Goal: Task Accomplishment & Management: Manage account settings

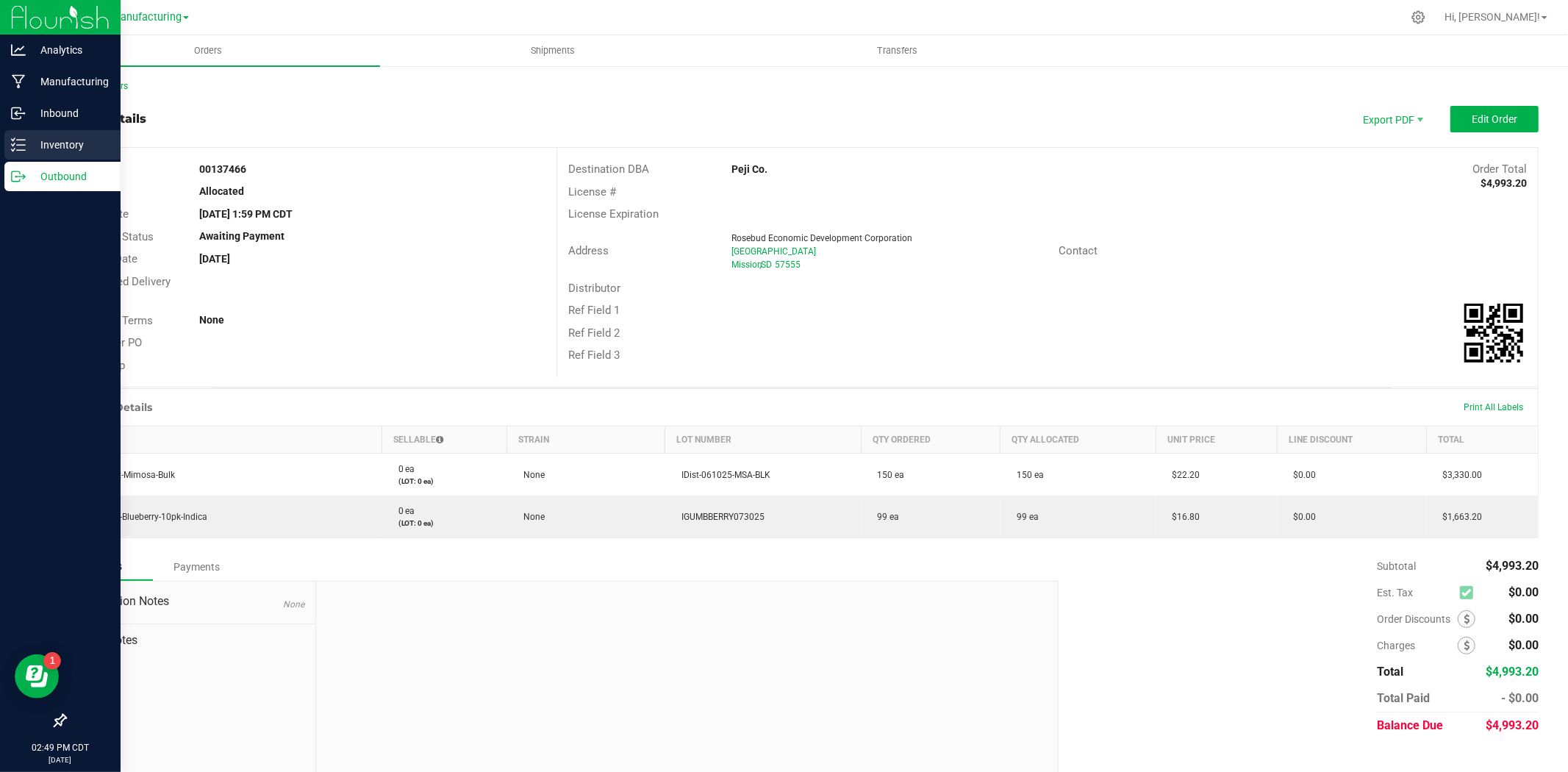
click at [4, 155] on div "Inventory" at bounding box center [62, 144] width 116 height 30
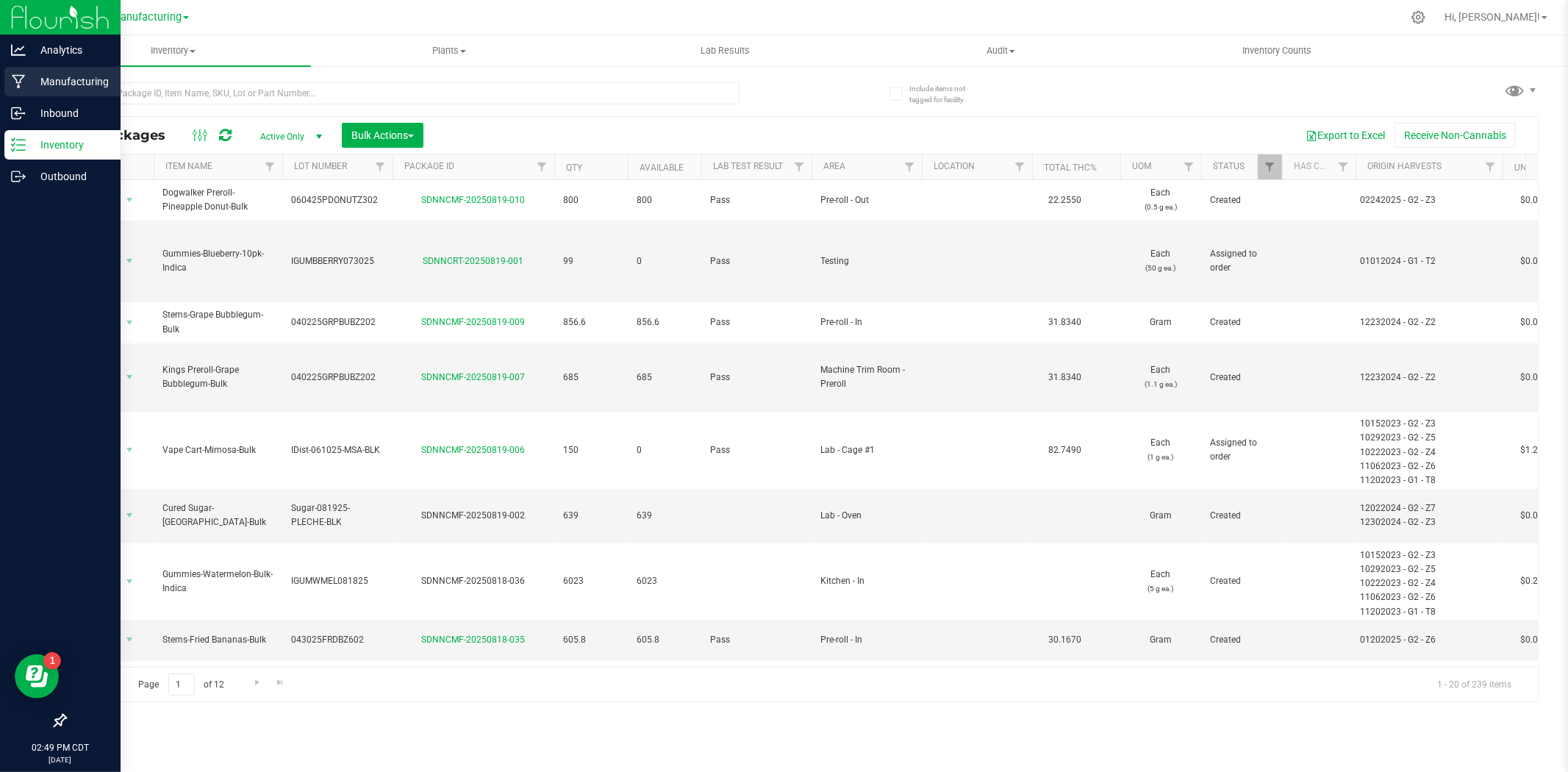
click at [72, 75] on p "Manufacturing" at bounding box center [70, 82] width 88 height 17
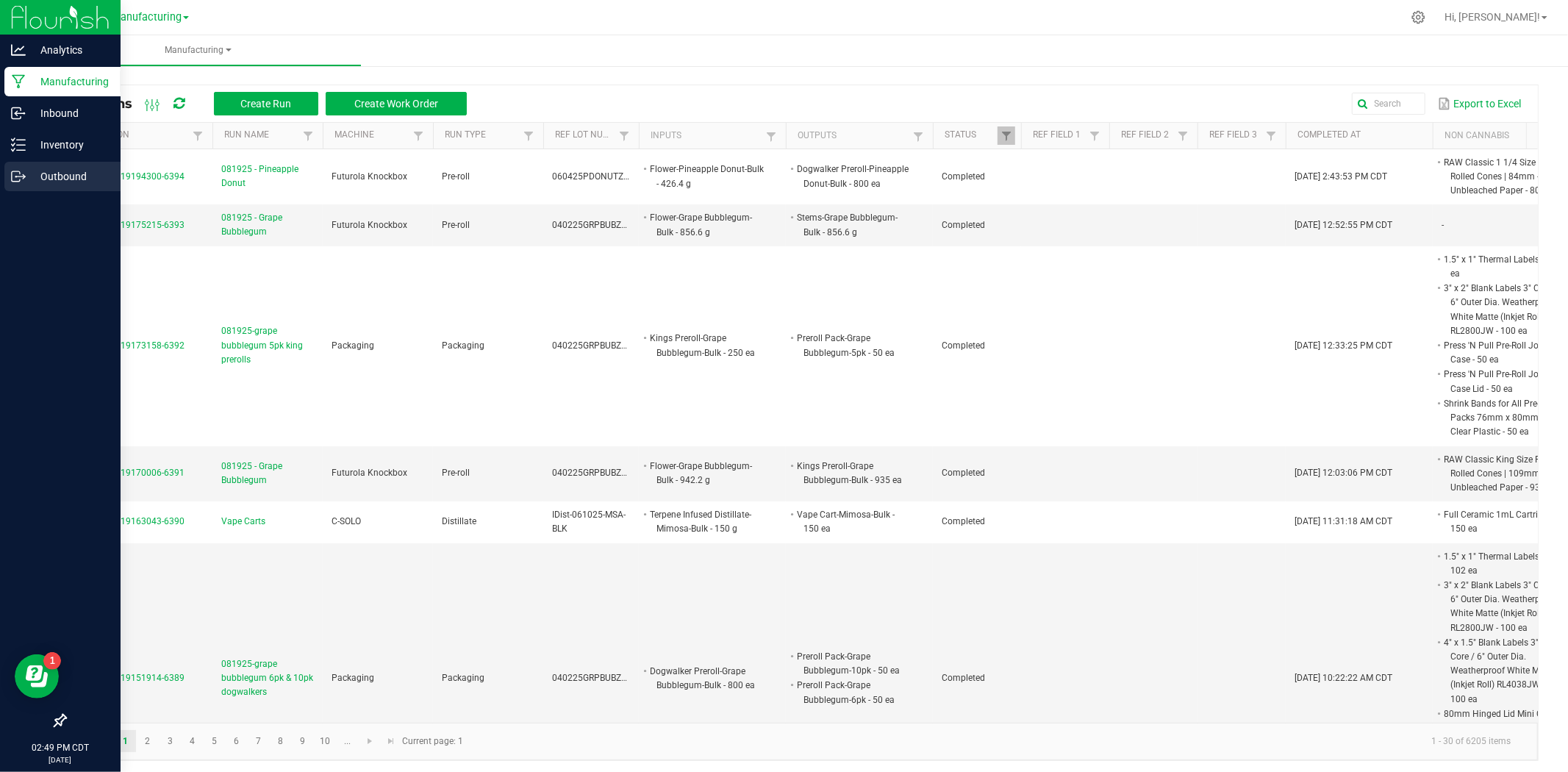
click at [84, 165] on div "Outbound" at bounding box center [62, 177] width 116 height 30
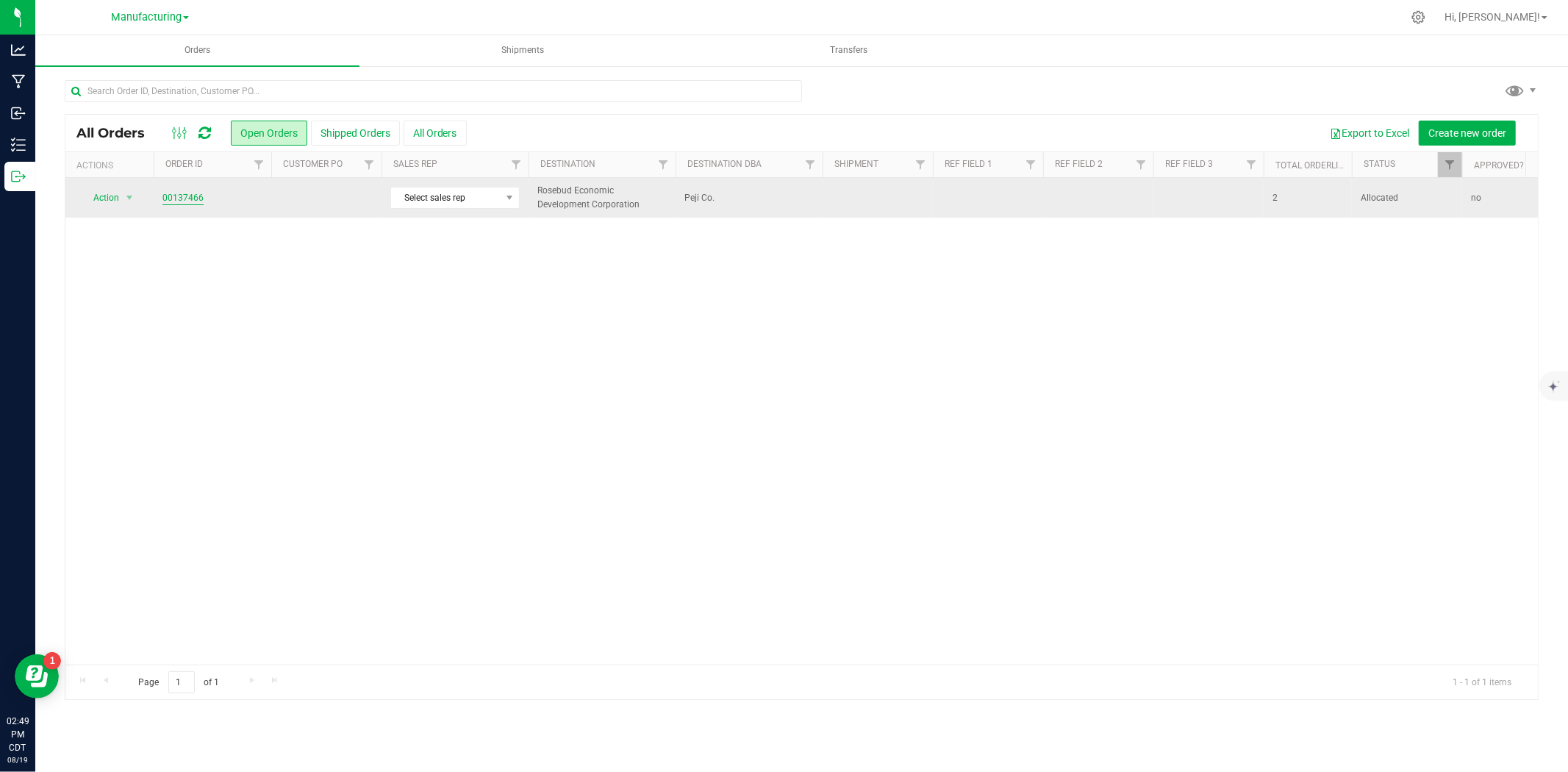
click at [167, 196] on link "00137466" at bounding box center [183, 198] width 41 height 14
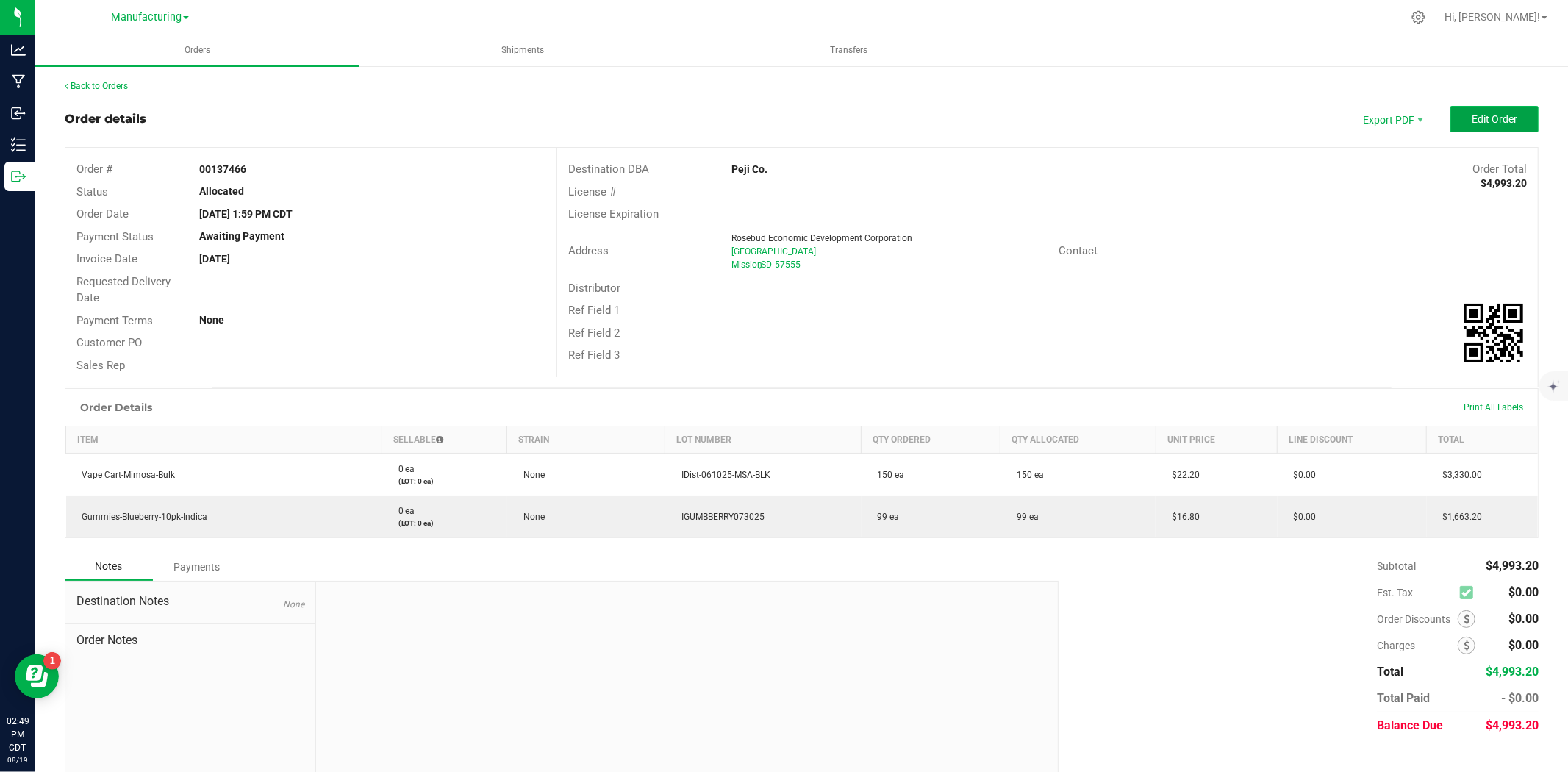
click at [1481, 123] on span "Edit Order" at bounding box center [1495, 119] width 45 height 12
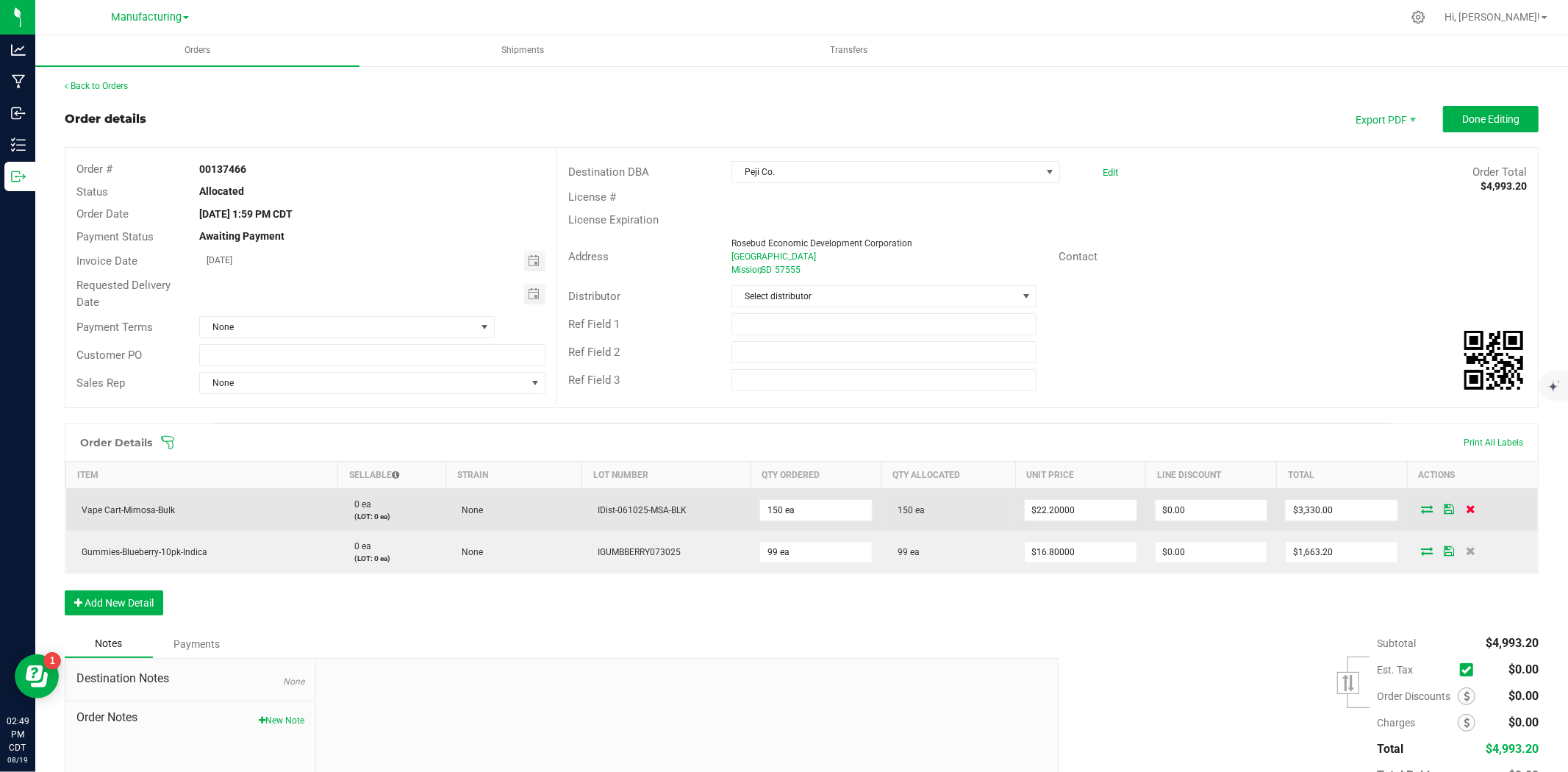
click at [1467, 512] on icon at bounding box center [1471, 508] width 10 height 9
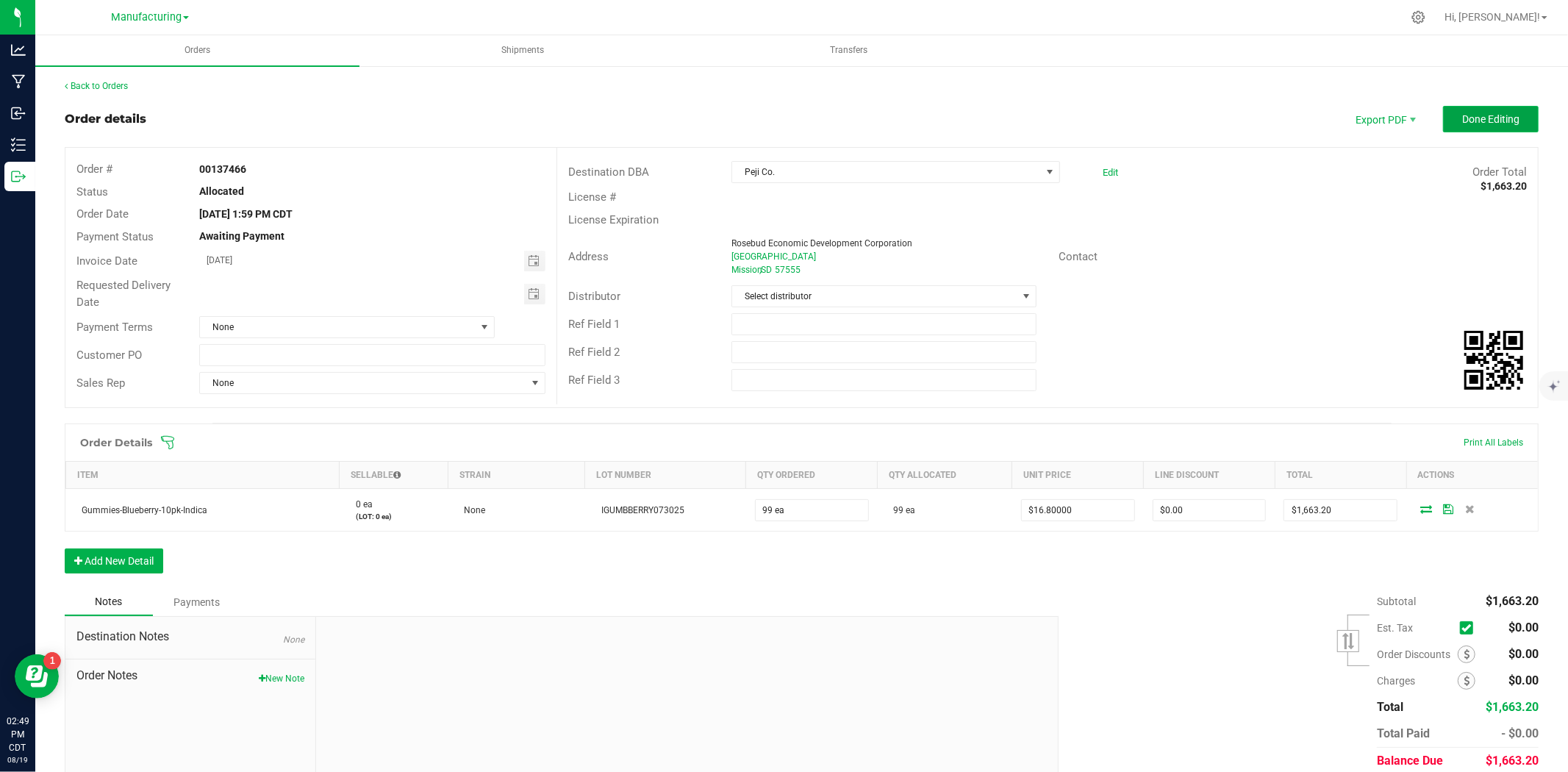
click at [1470, 120] on span "Done Editing" at bounding box center [1491, 119] width 57 height 12
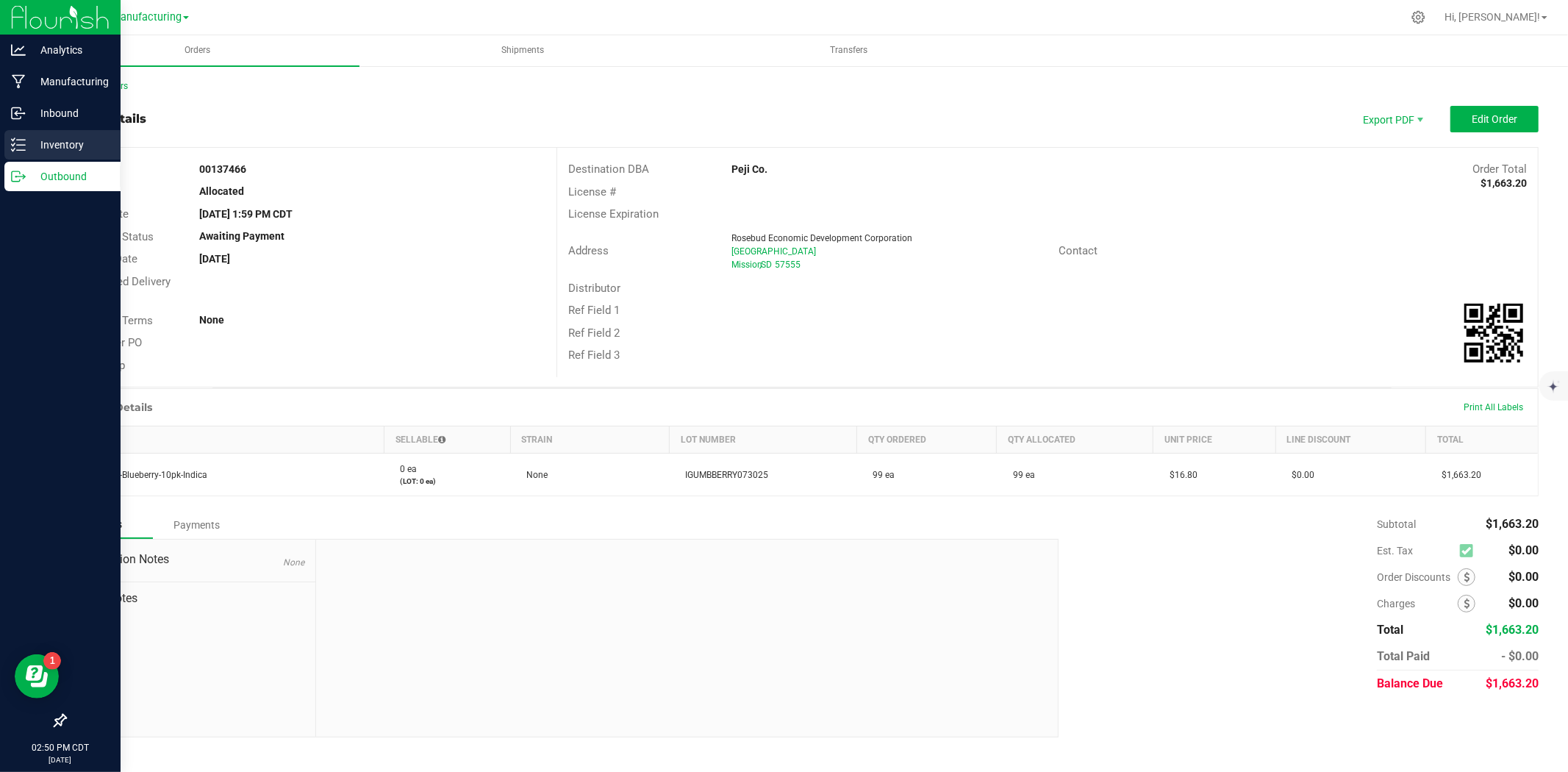
click at [28, 156] on div "Inventory" at bounding box center [62, 144] width 116 height 30
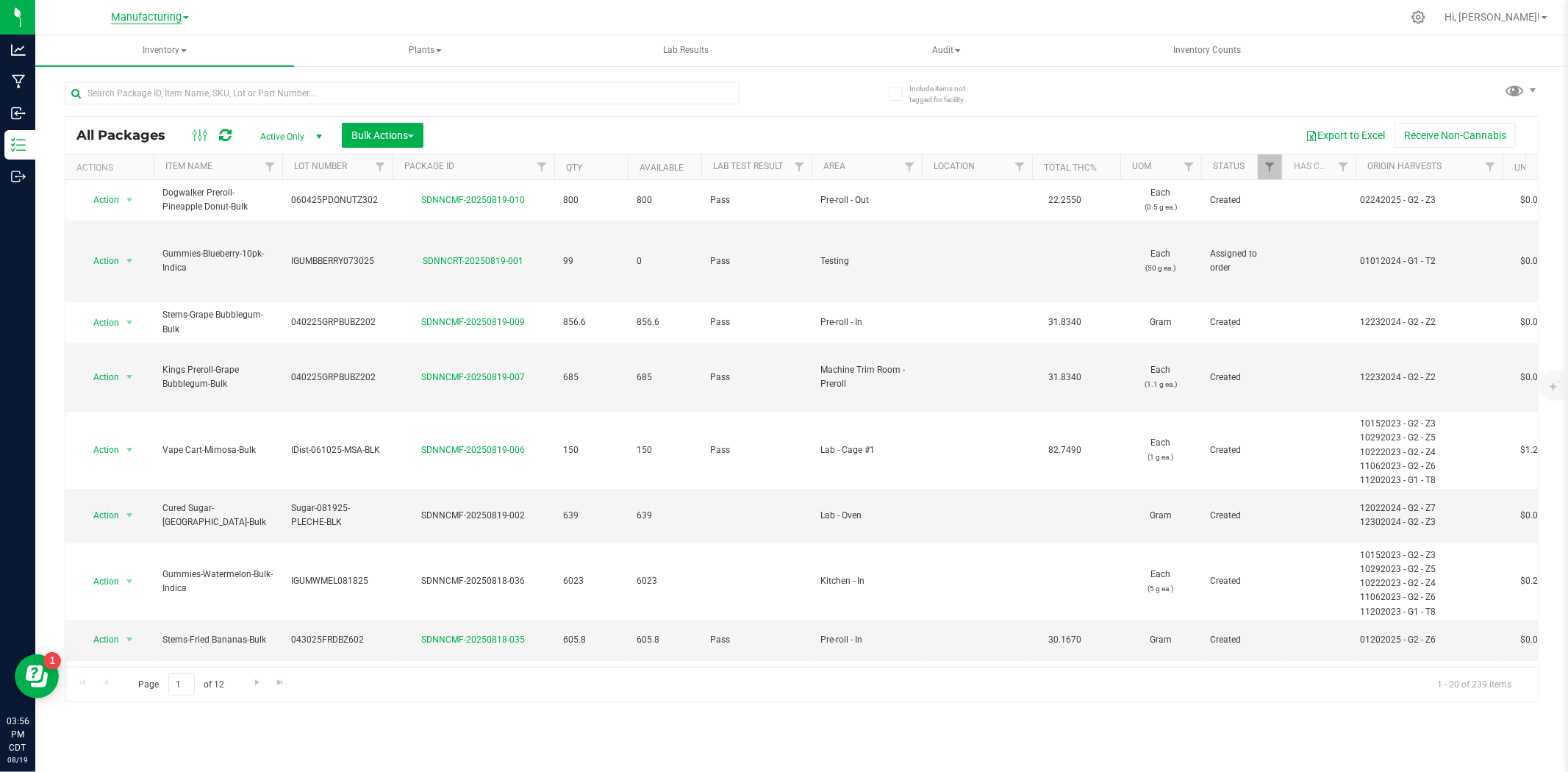
click at [162, 17] on span "Manufacturing" at bounding box center [146, 17] width 71 height 13
click at [115, 106] on link "Retail" at bounding box center [150, 111] width 215 height 20
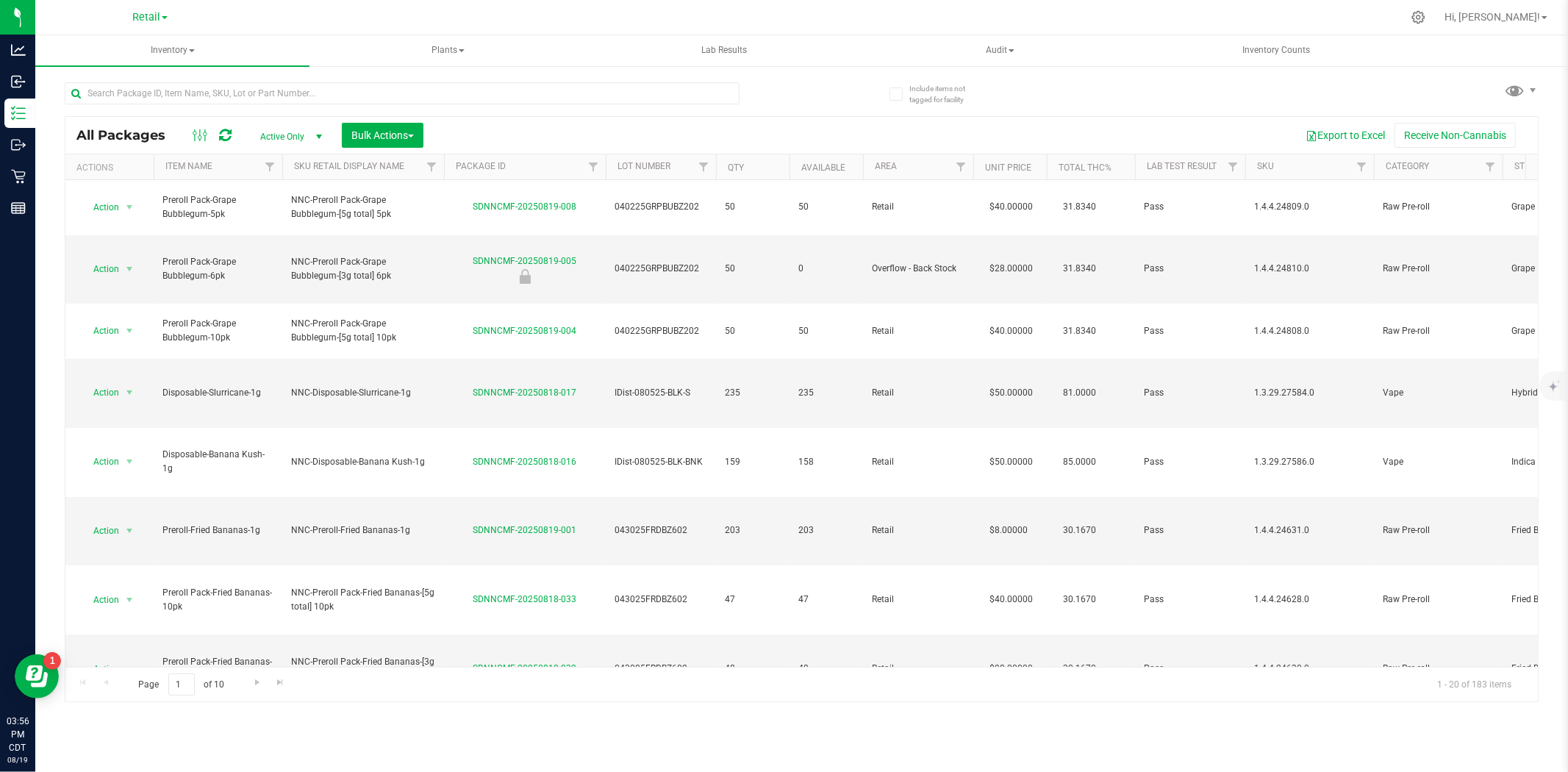
click at [165, 17] on span at bounding box center [165, 17] width 6 height 3
click at [104, 94] on link "Manufacturing" at bounding box center [150, 91] width 215 height 20
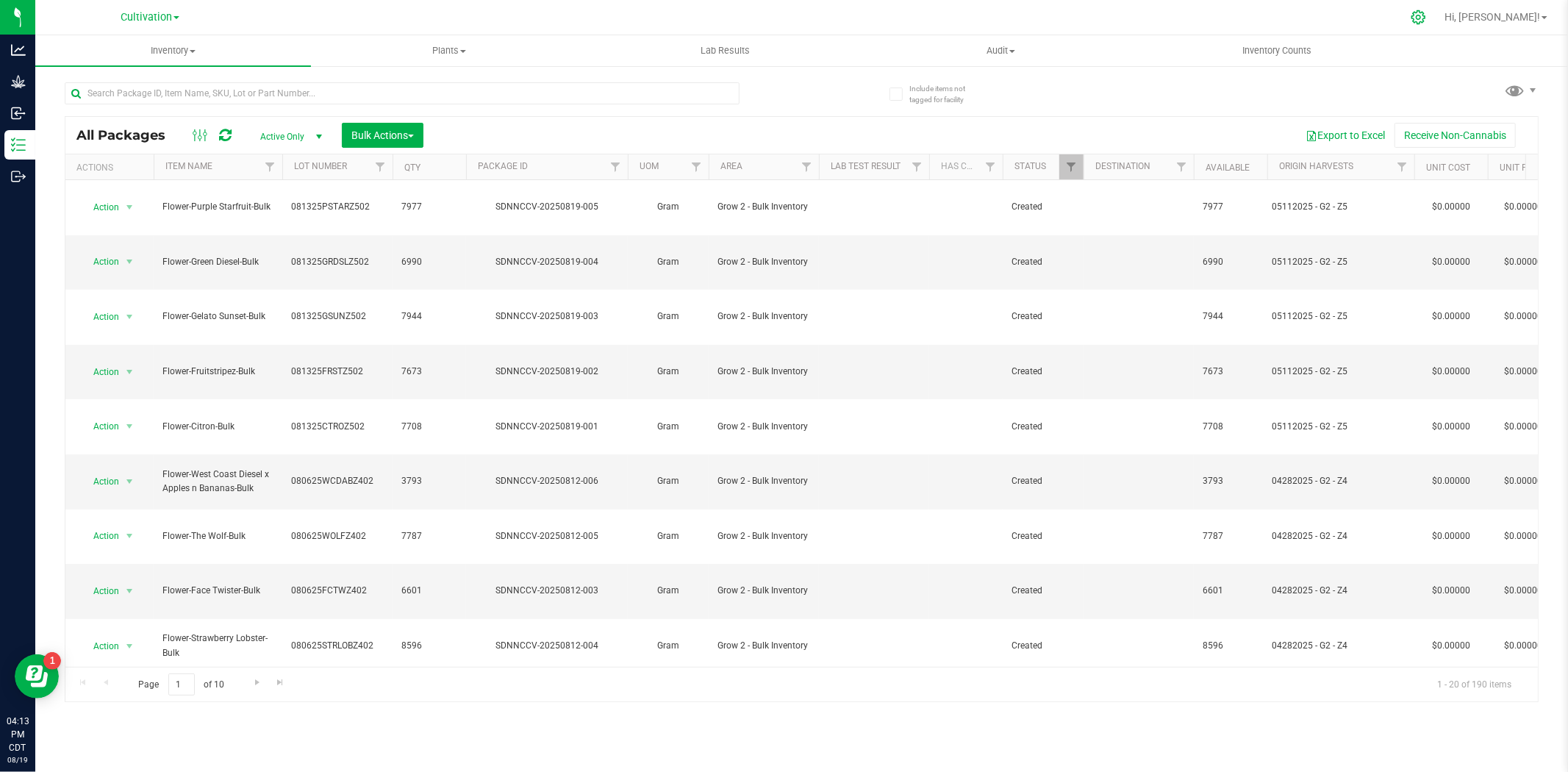
click at [1426, 12] on icon at bounding box center [1418, 17] width 16 height 16
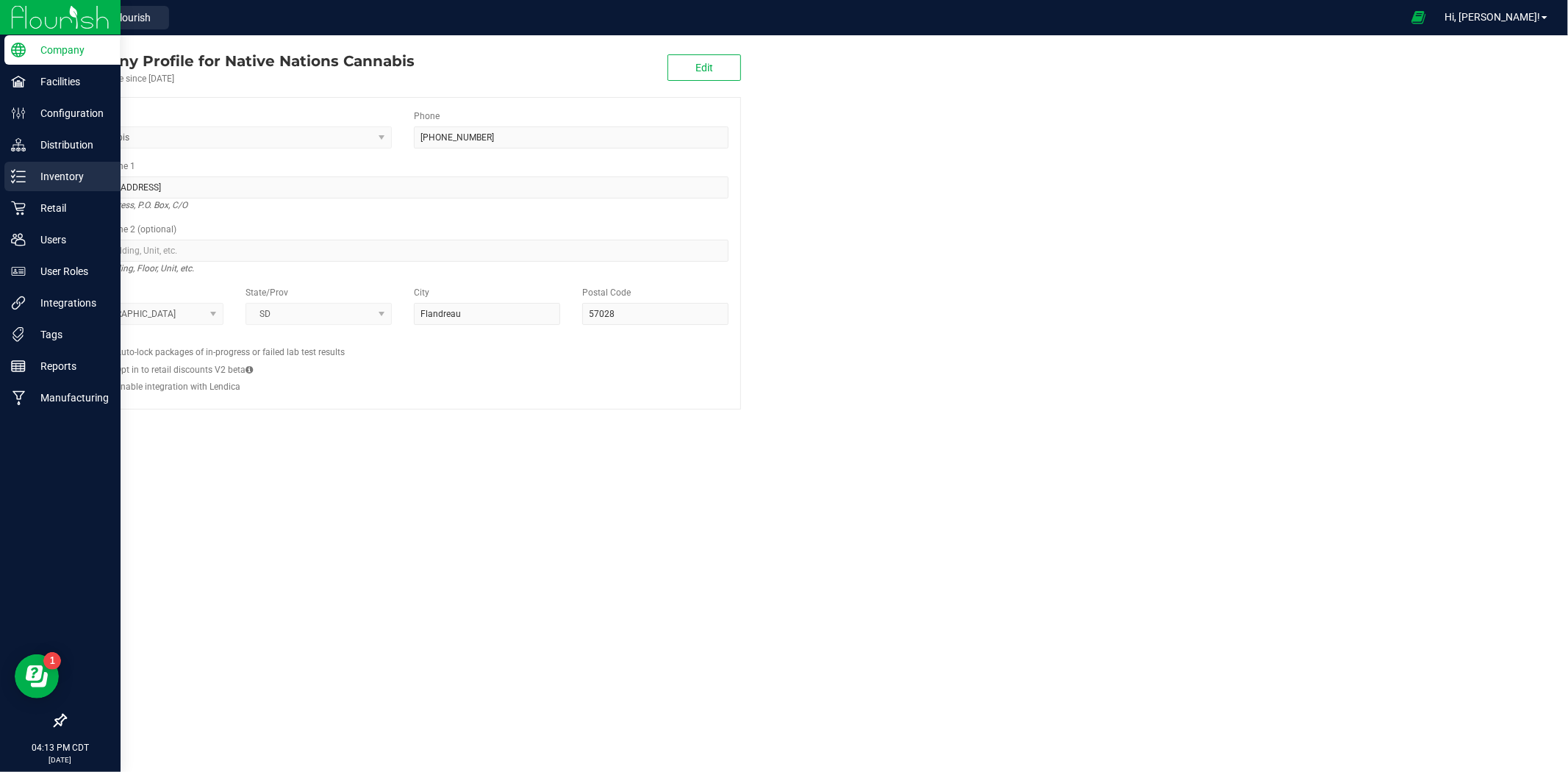
click at [16, 181] on icon at bounding box center [18, 176] width 15 height 15
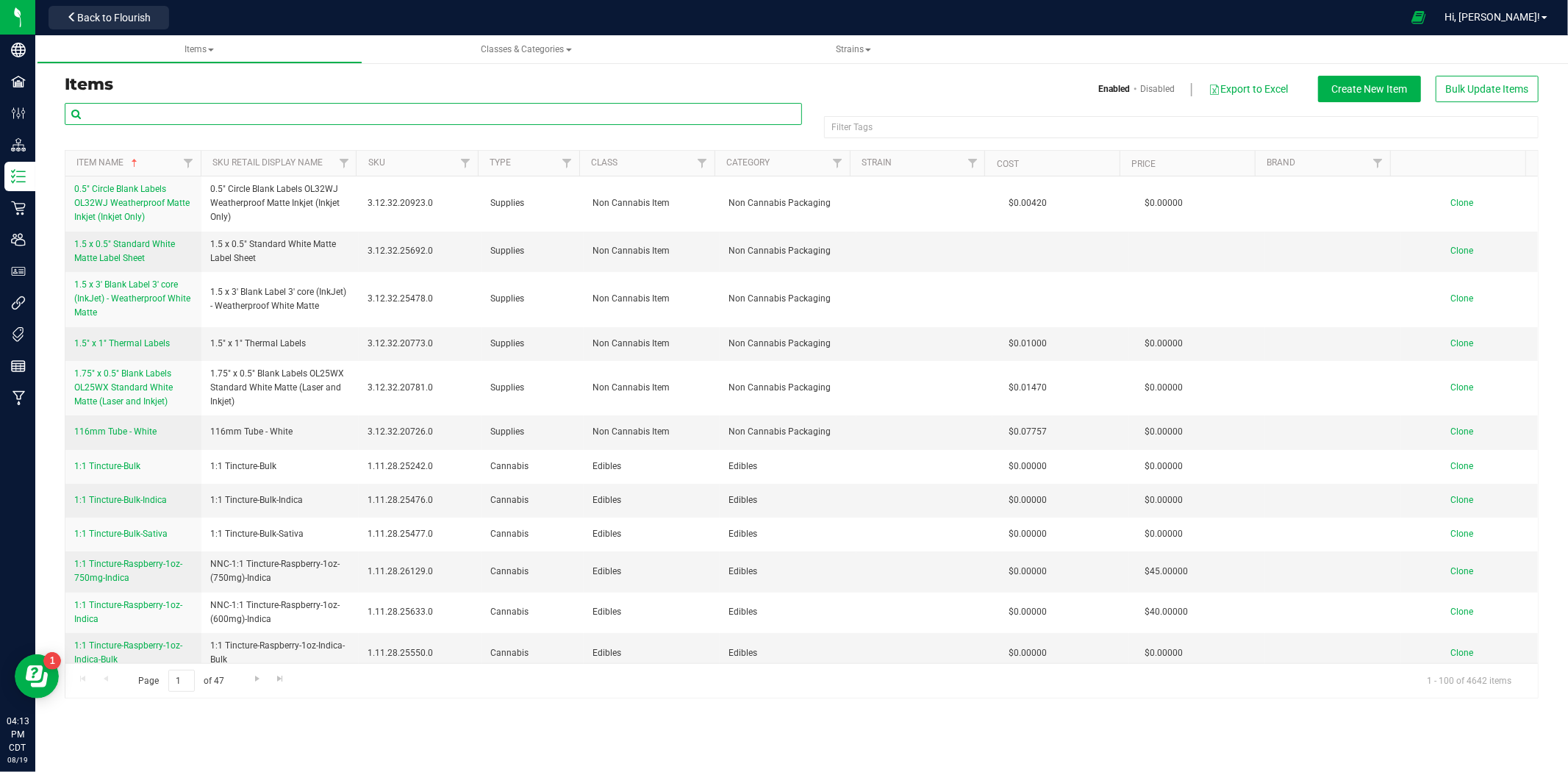
click at [361, 117] on input "text" at bounding box center [433, 113] width 737 height 22
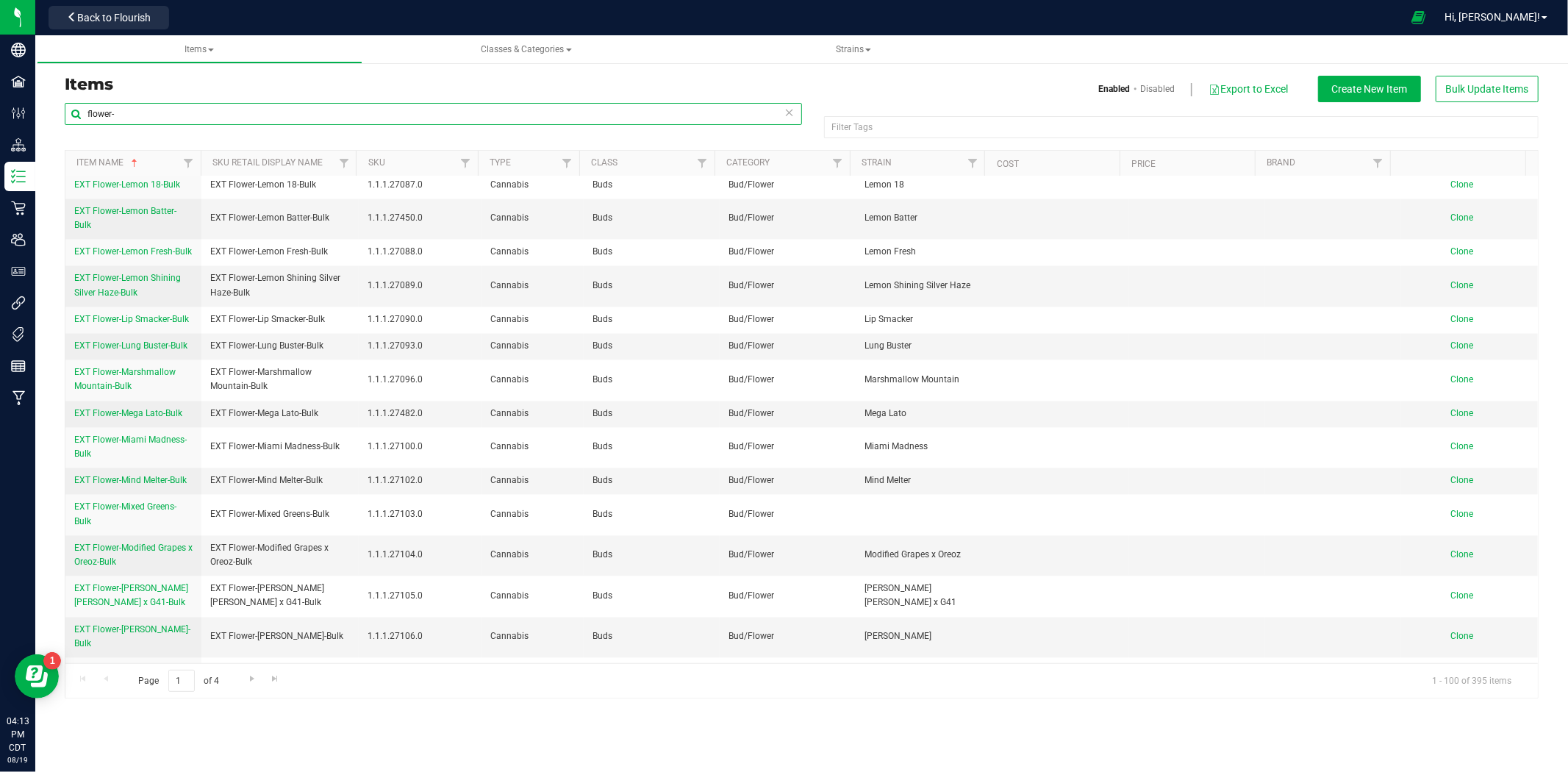
scroll to position [2800, 0]
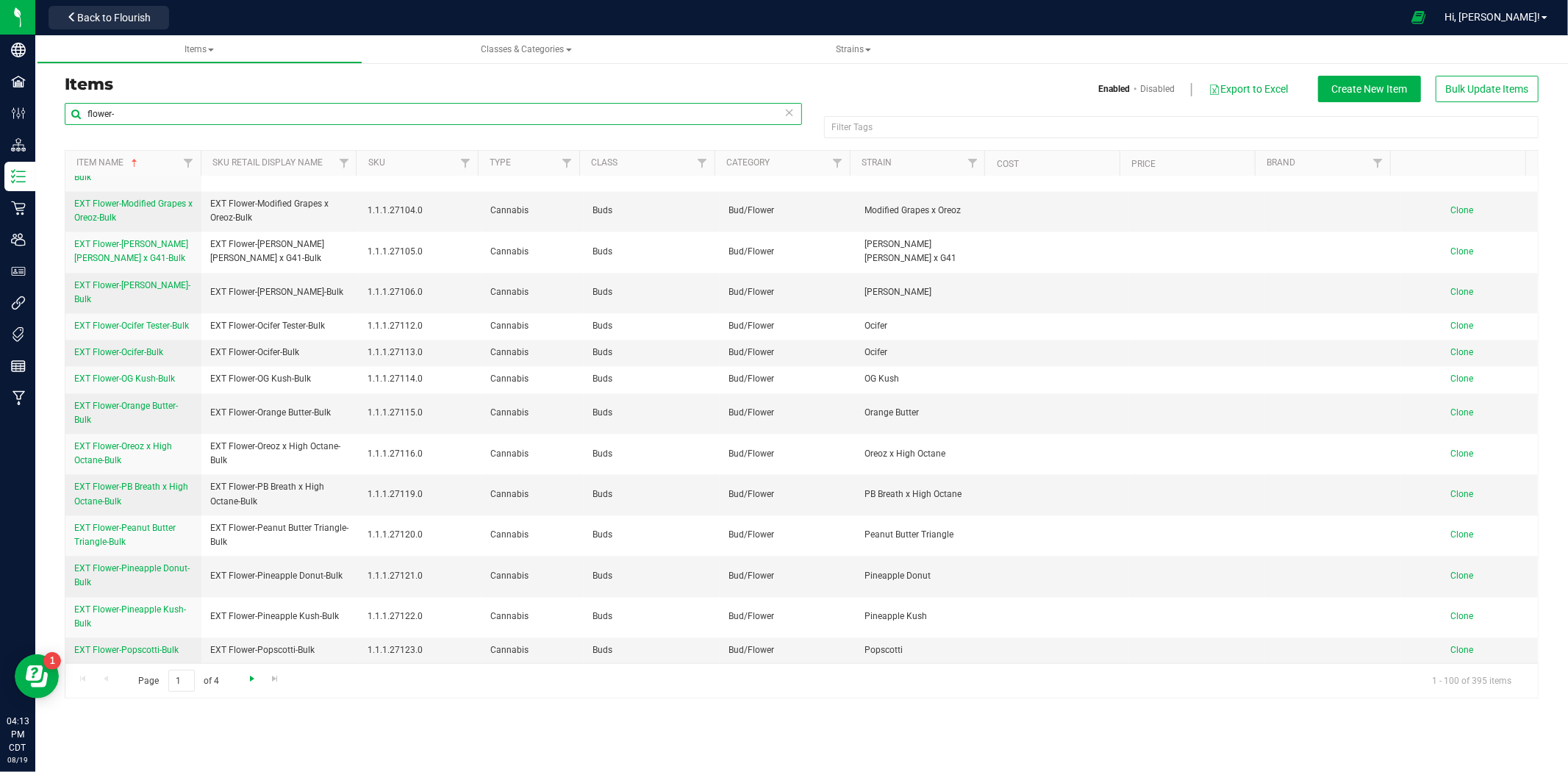
type input "flower-"
click at [248, 674] on span "Go to the next page" at bounding box center [252, 679] width 12 height 12
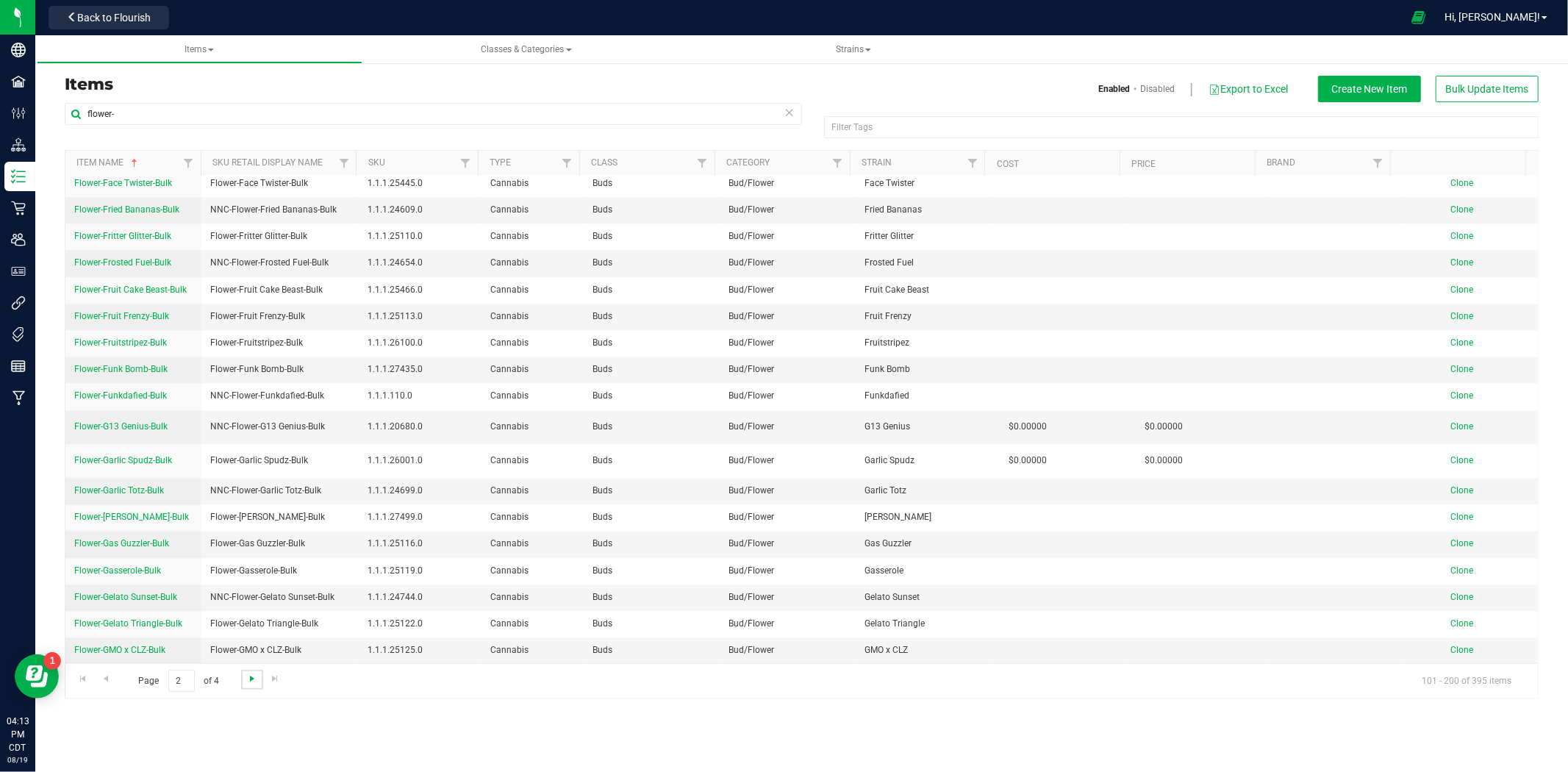
scroll to position [0, 0]
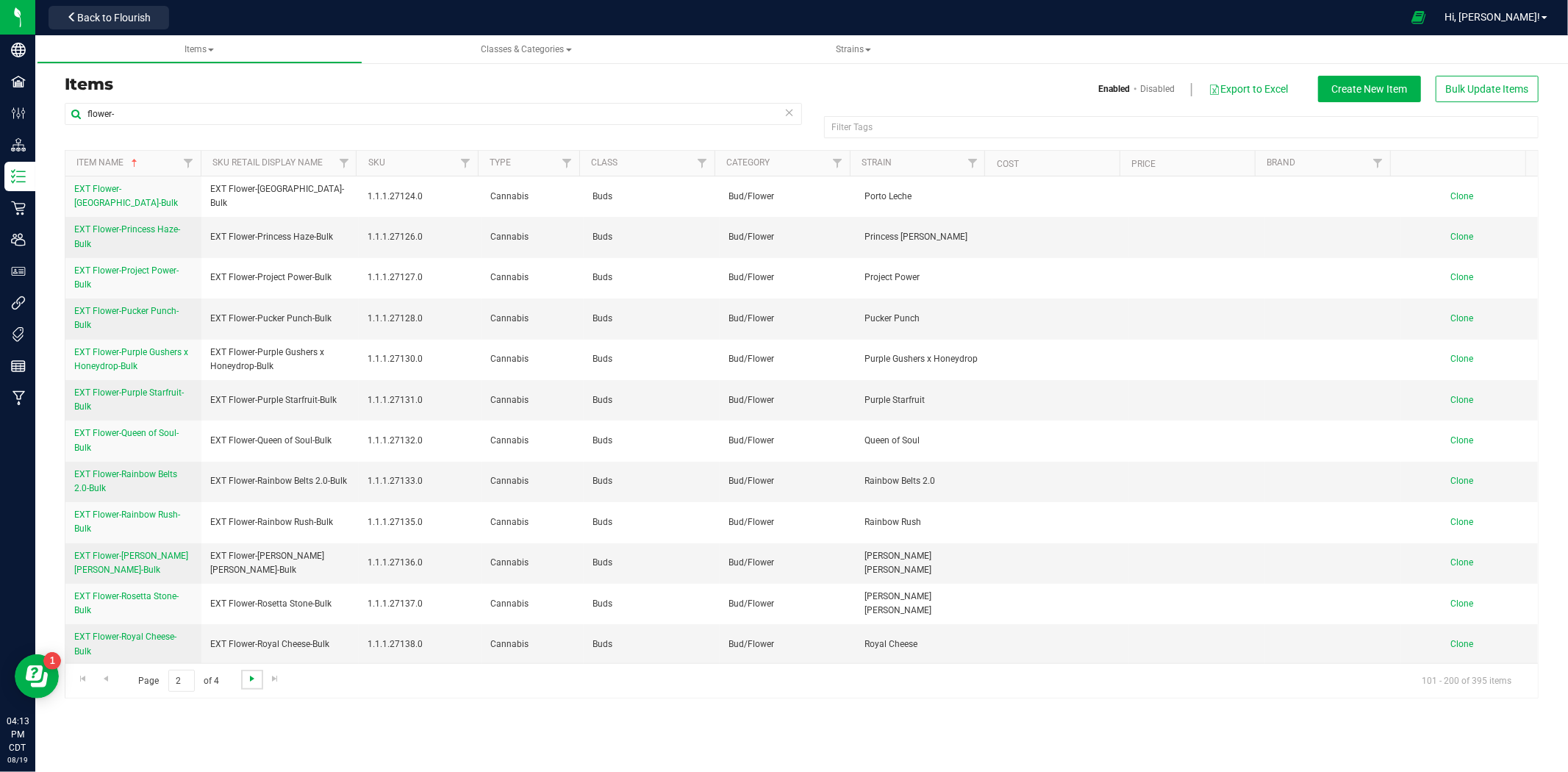
click at [248, 679] on span "Go to the next page" at bounding box center [252, 679] width 12 height 12
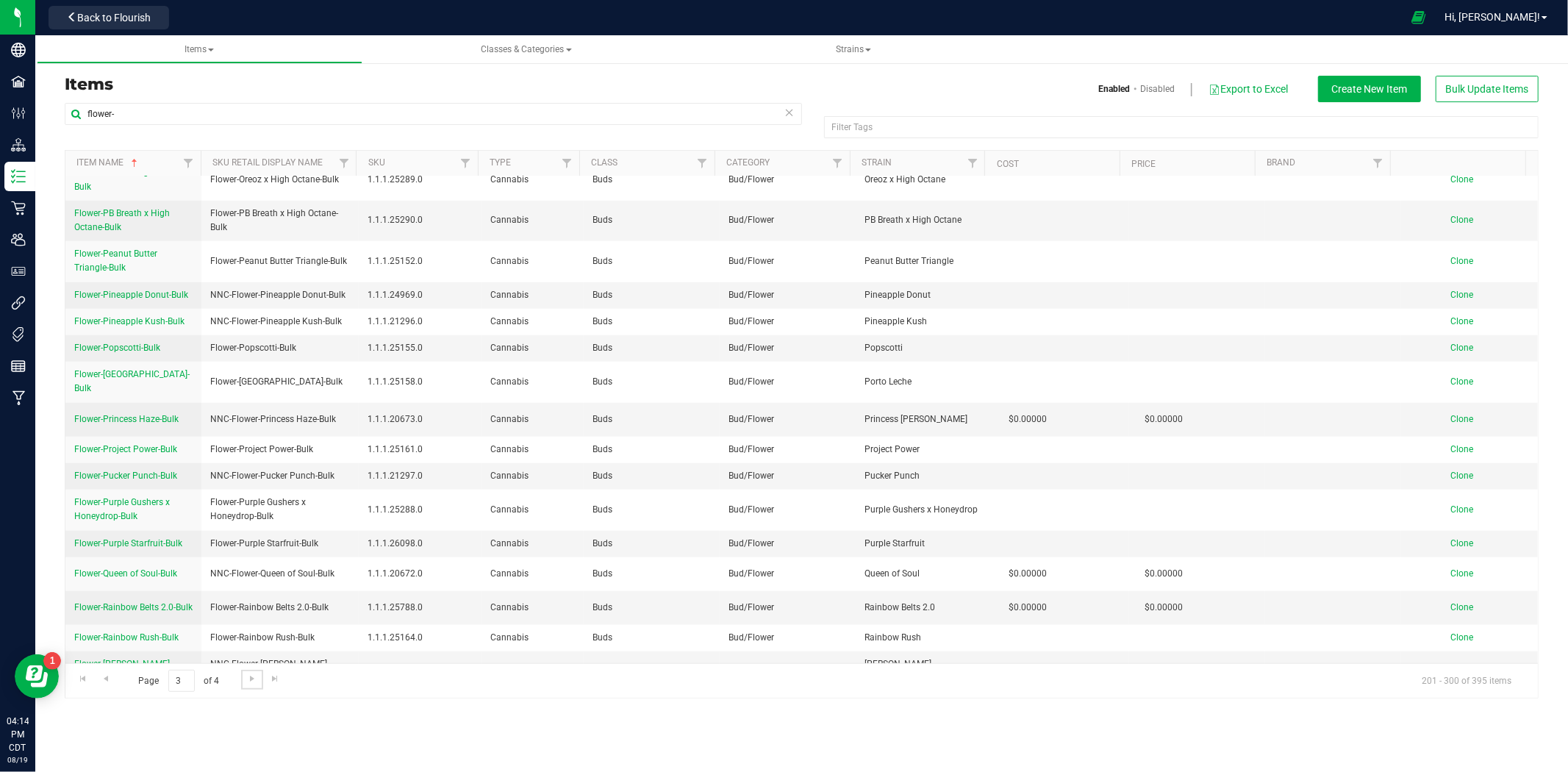
scroll to position [1225, 0]
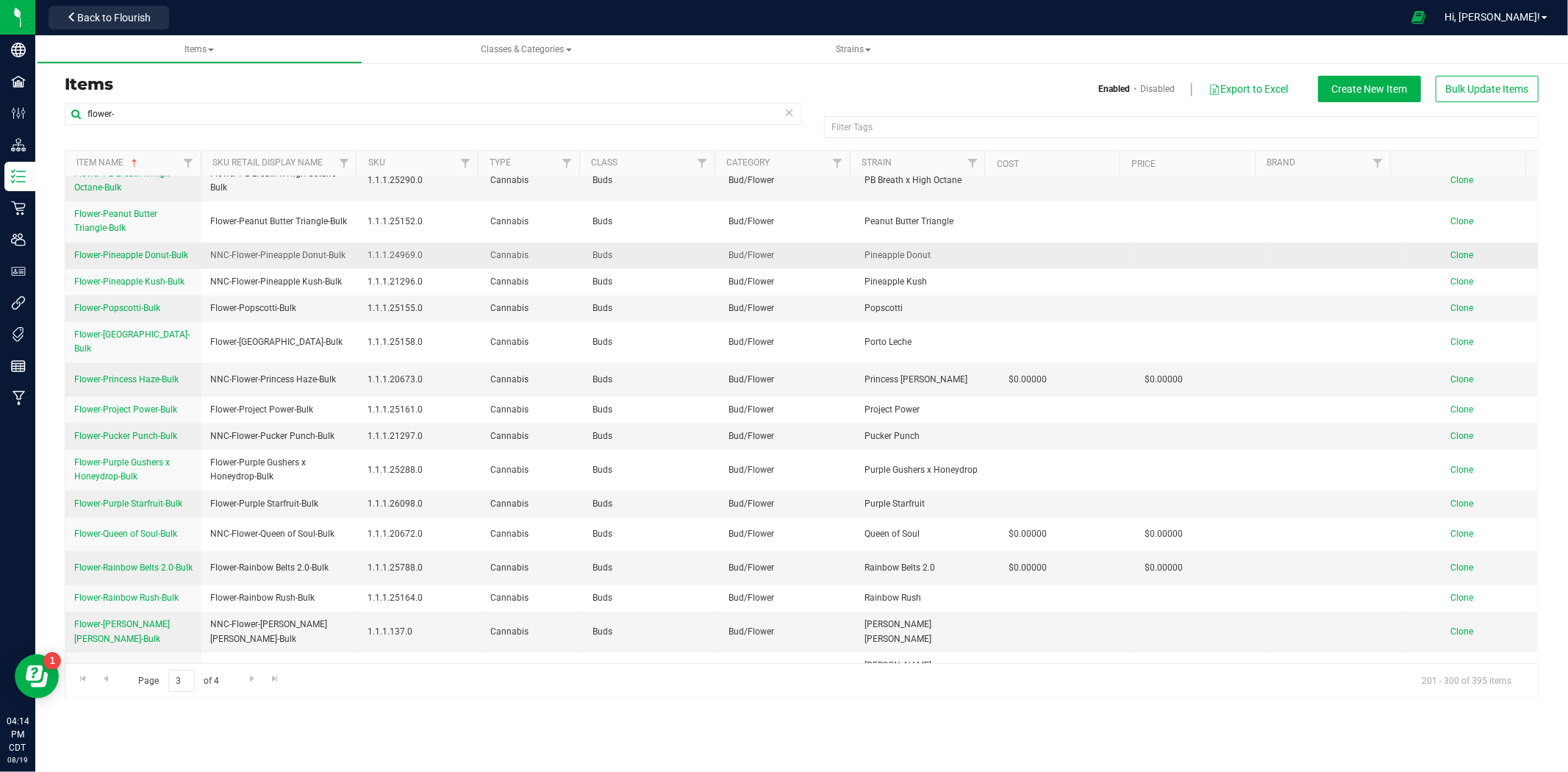
click at [1458, 250] on span "Clone" at bounding box center [1463, 255] width 23 height 10
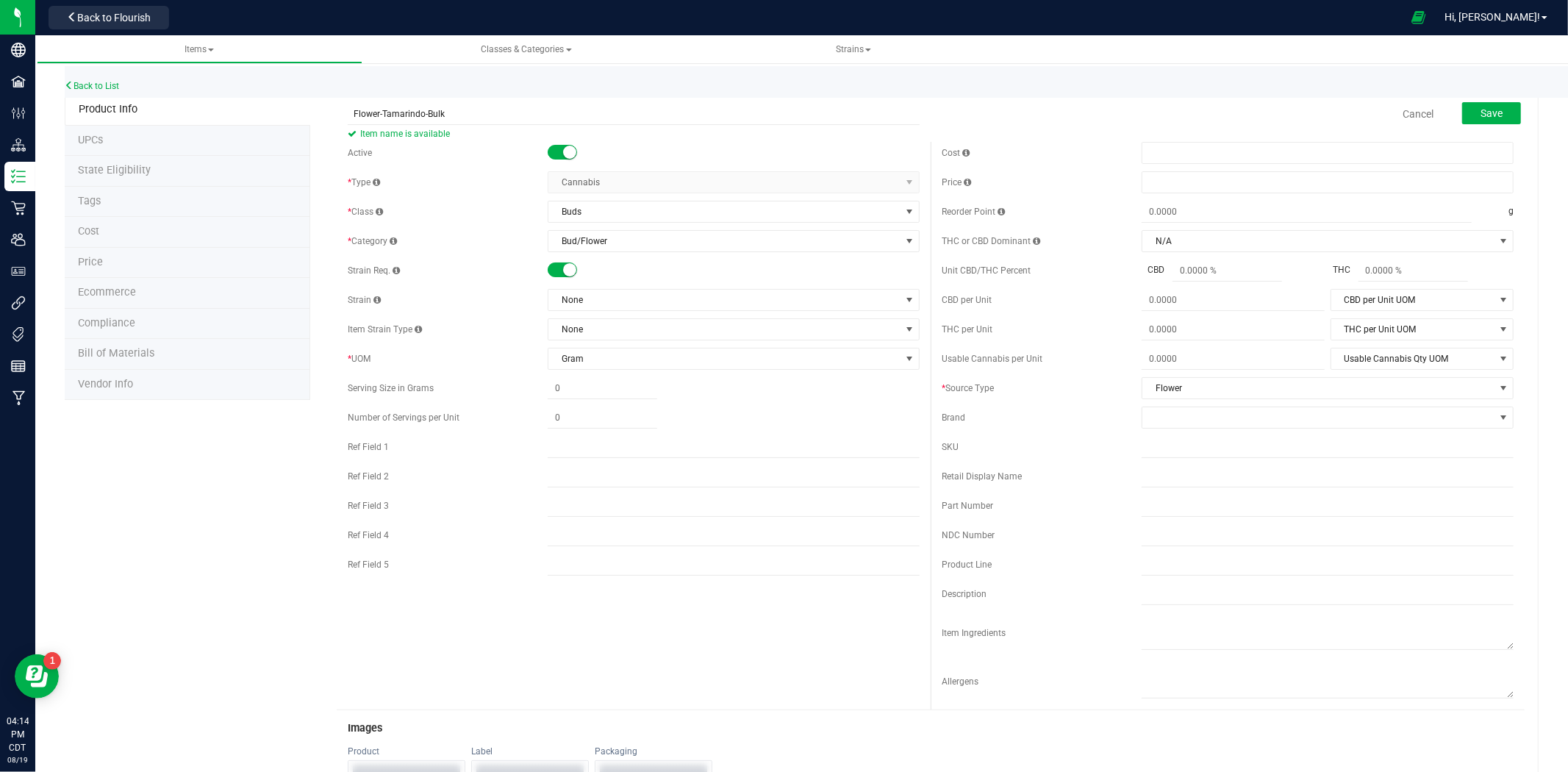
type input "Flower-Tamarindo-Bulk"
click at [506, 206] on div "* Class" at bounding box center [448, 211] width 200 height 13
click at [582, 309] on span "None" at bounding box center [724, 300] width 352 height 21
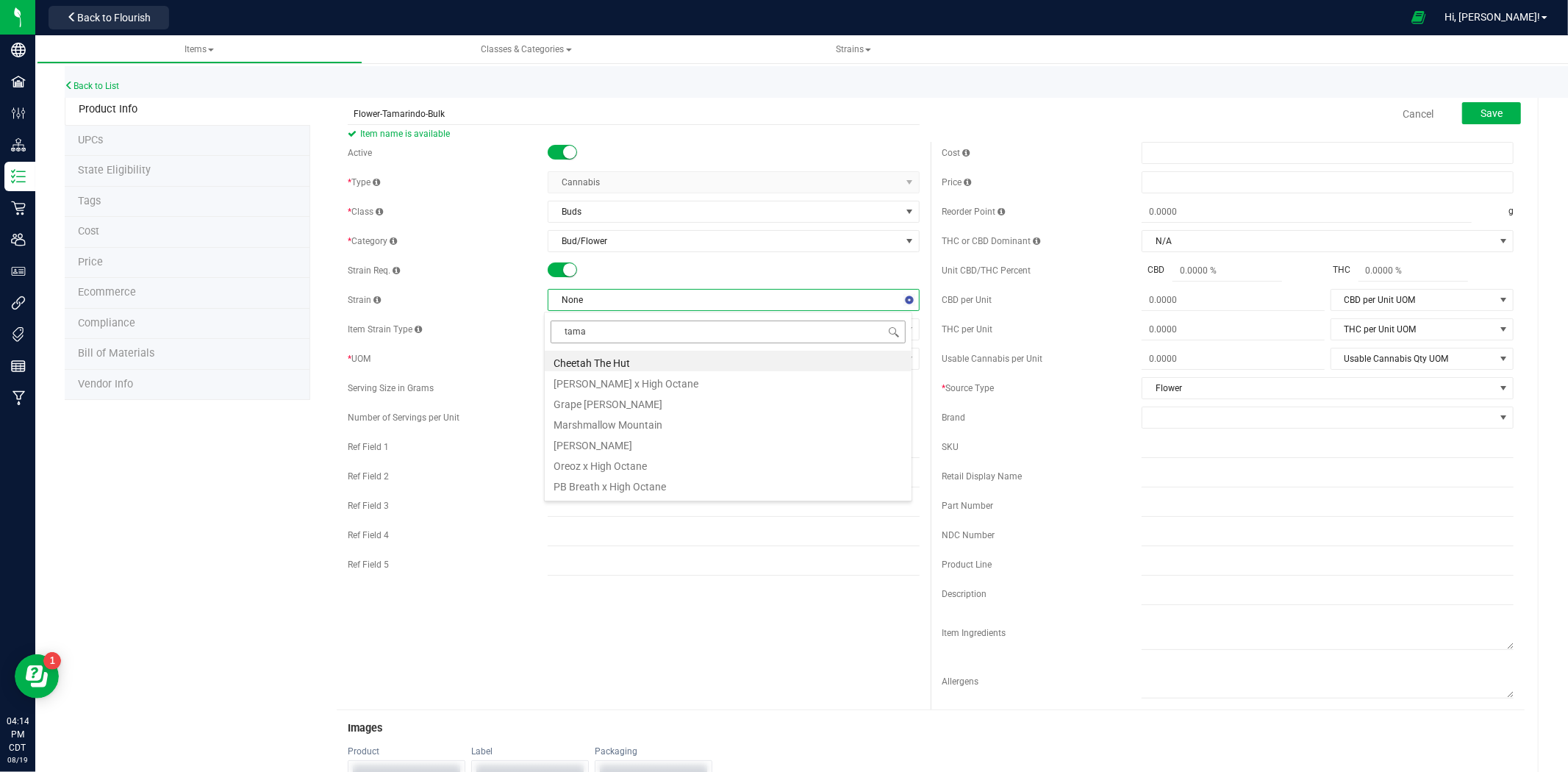
type input "tamar"
click at [602, 361] on li "Tamarindo" at bounding box center [728, 361] width 367 height 21
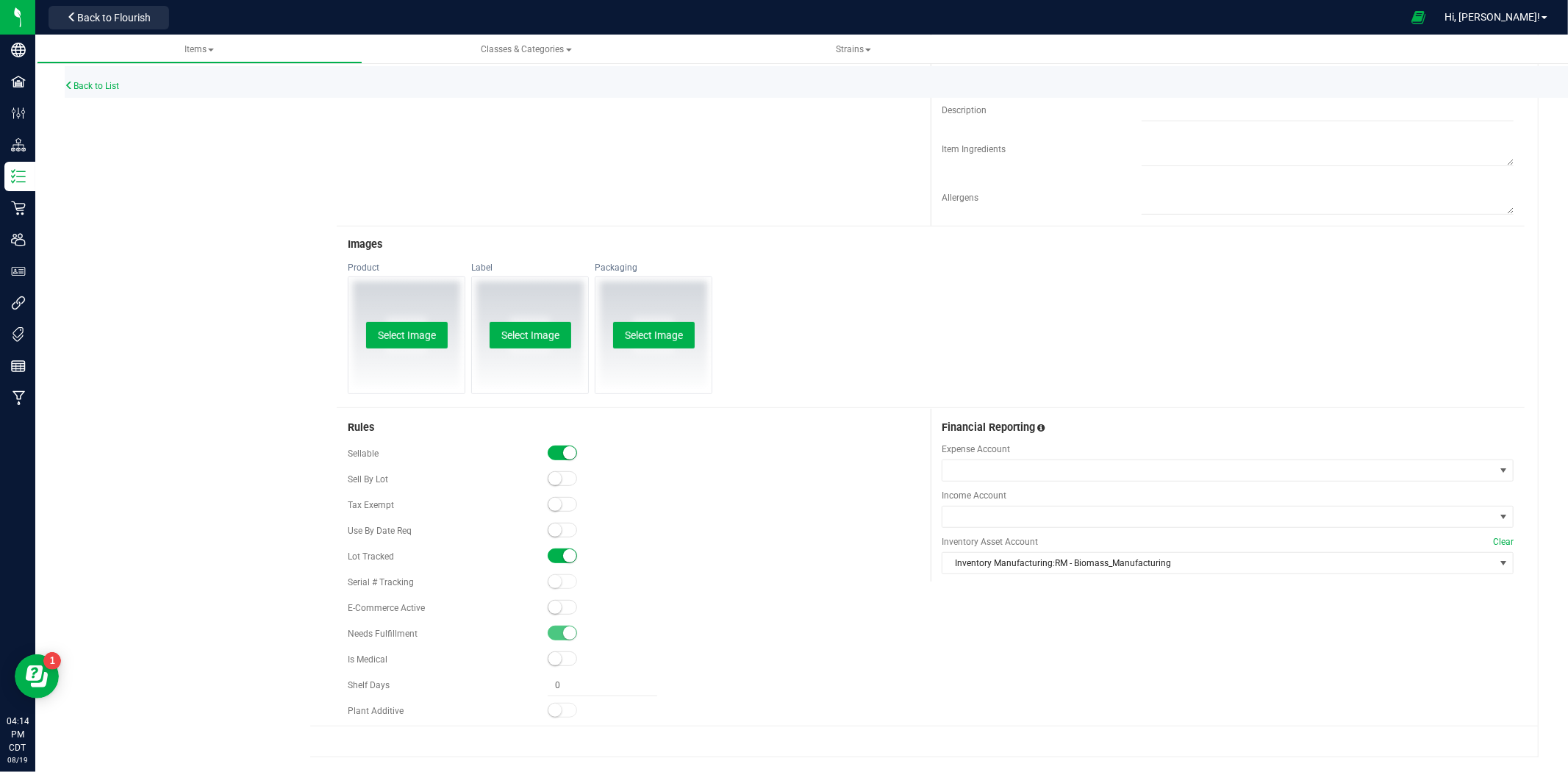
scroll to position [488, 0]
click at [570, 451] on small at bounding box center [569, 453] width 13 height 13
click at [569, 450] on span at bounding box center [562, 453] width 30 height 15
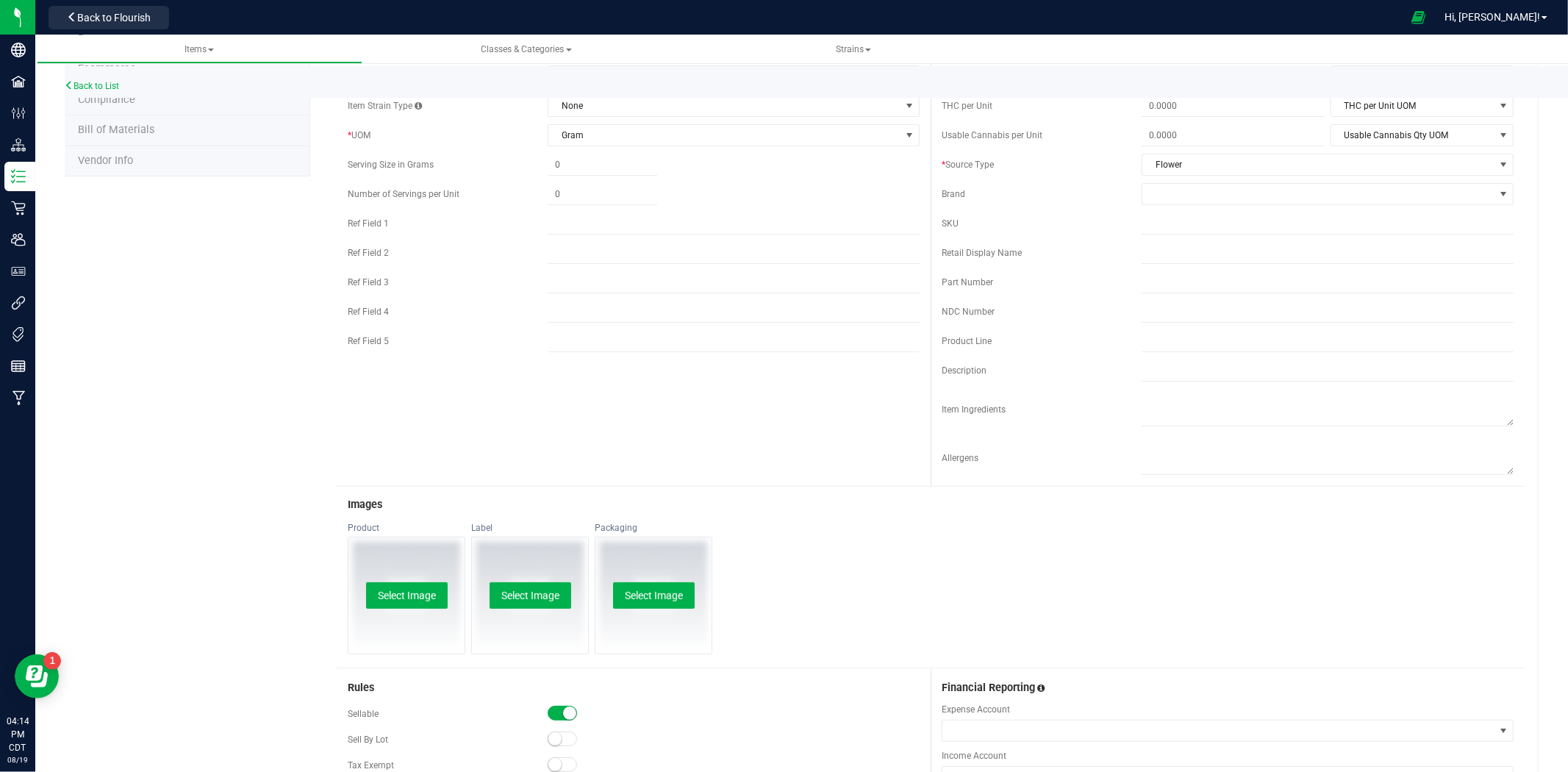
scroll to position [0, 0]
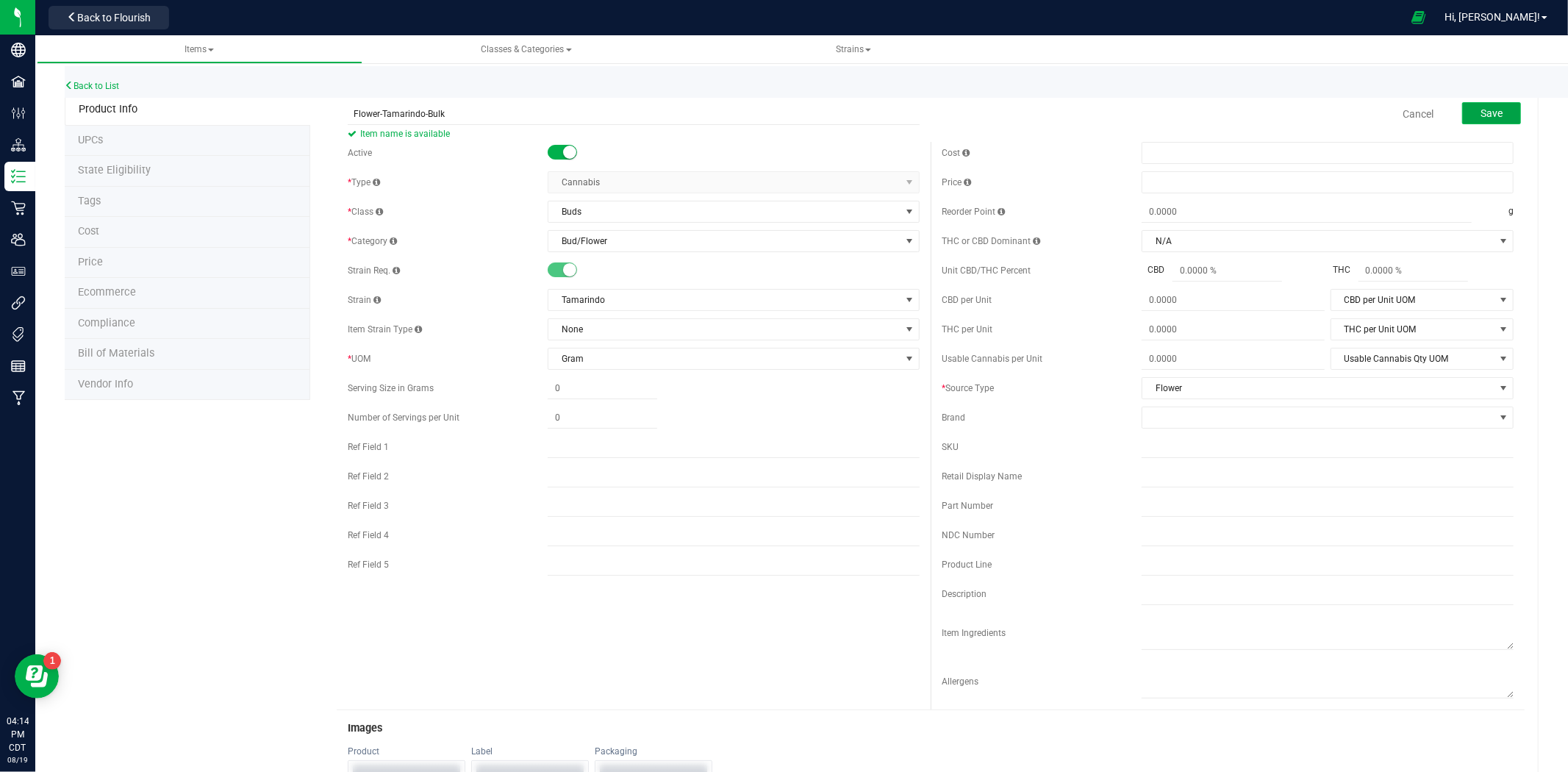
click at [1481, 116] on span "Save" at bounding box center [1491, 113] width 22 height 12
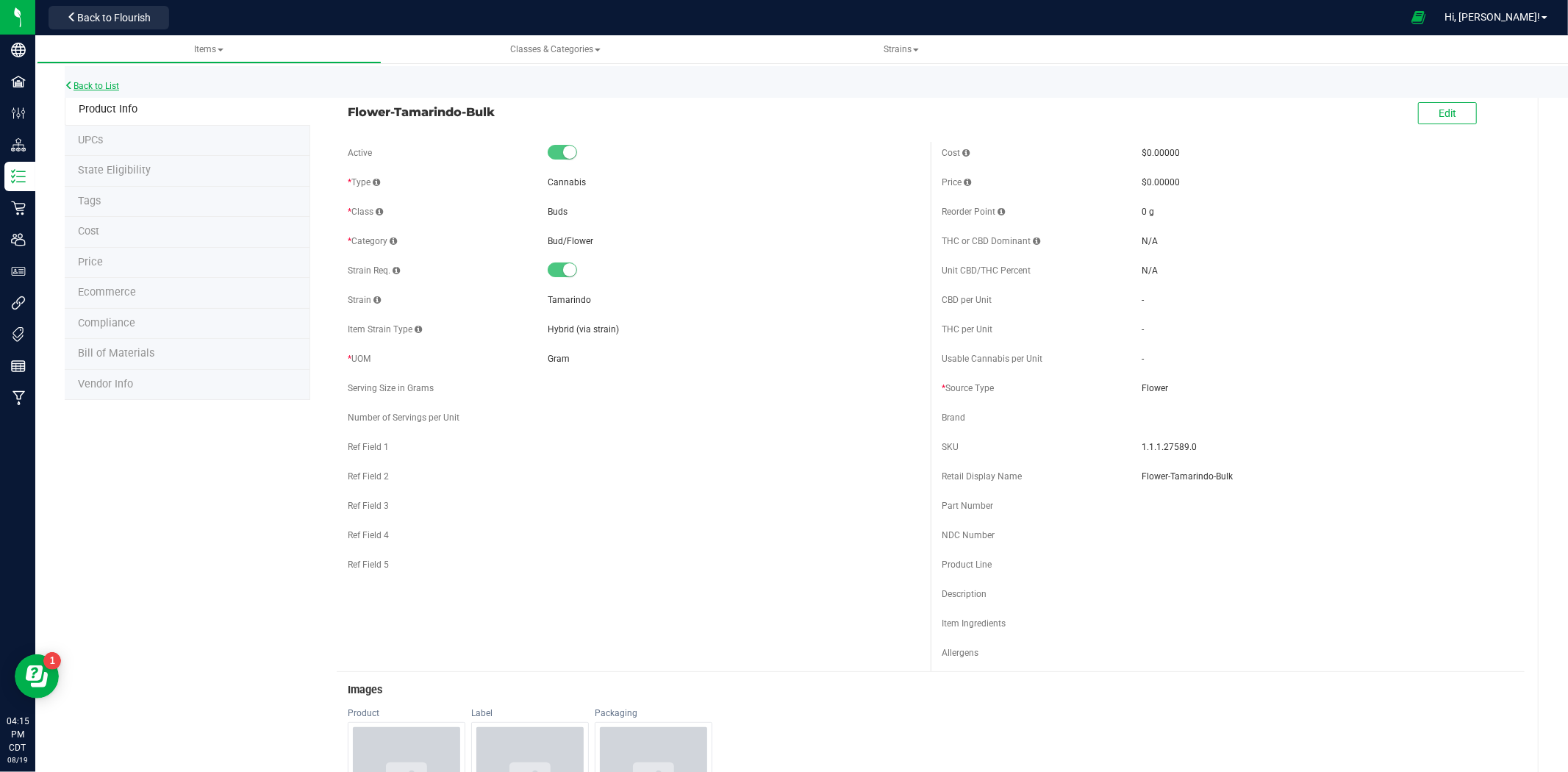
click at [93, 83] on link "Back to List" at bounding box center [91, 86] width 54 height 10
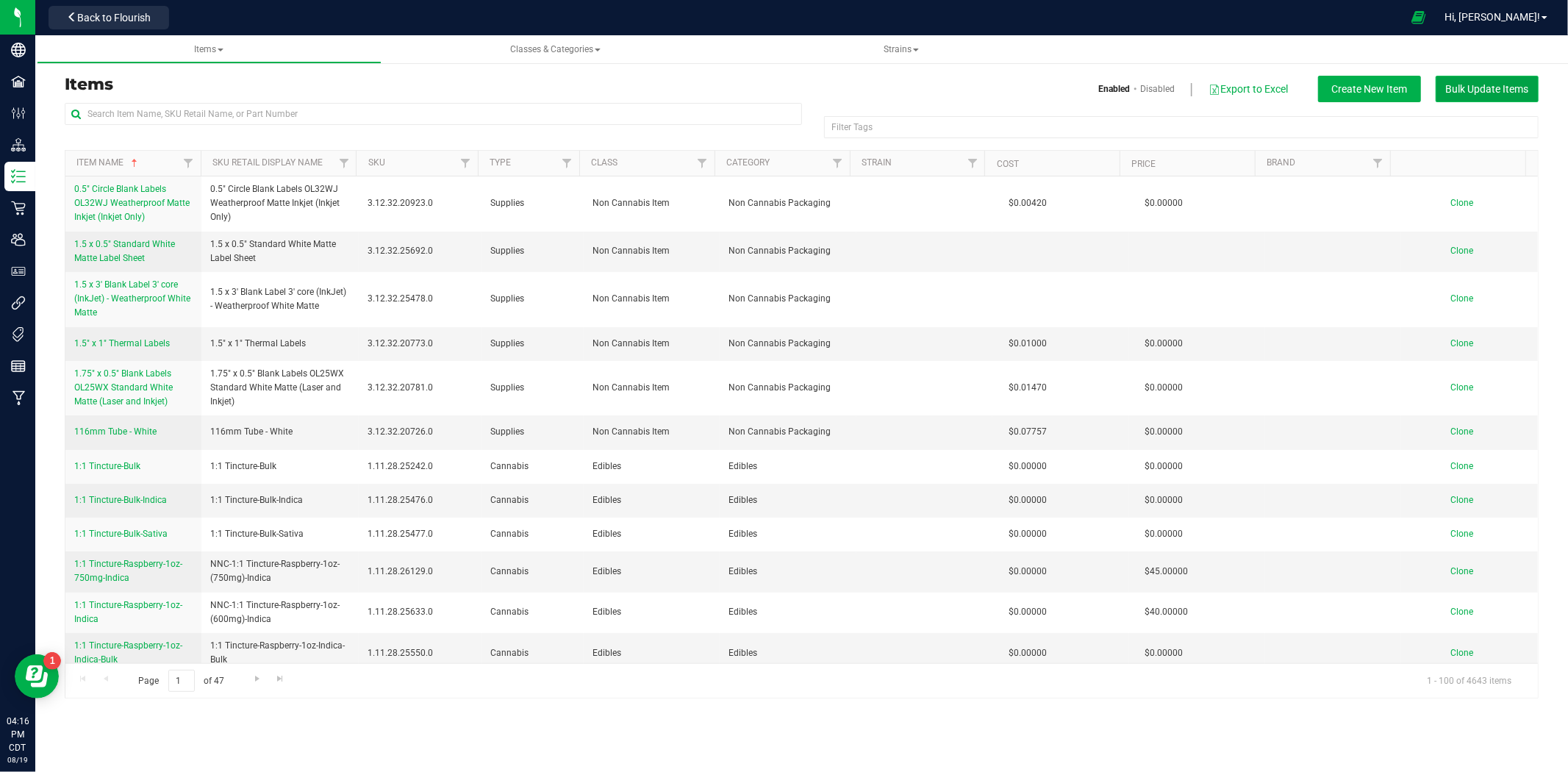
click at [1457, 96] on button "Bulk Update Items" at bounding box center [1487, 89] width 103 height 26
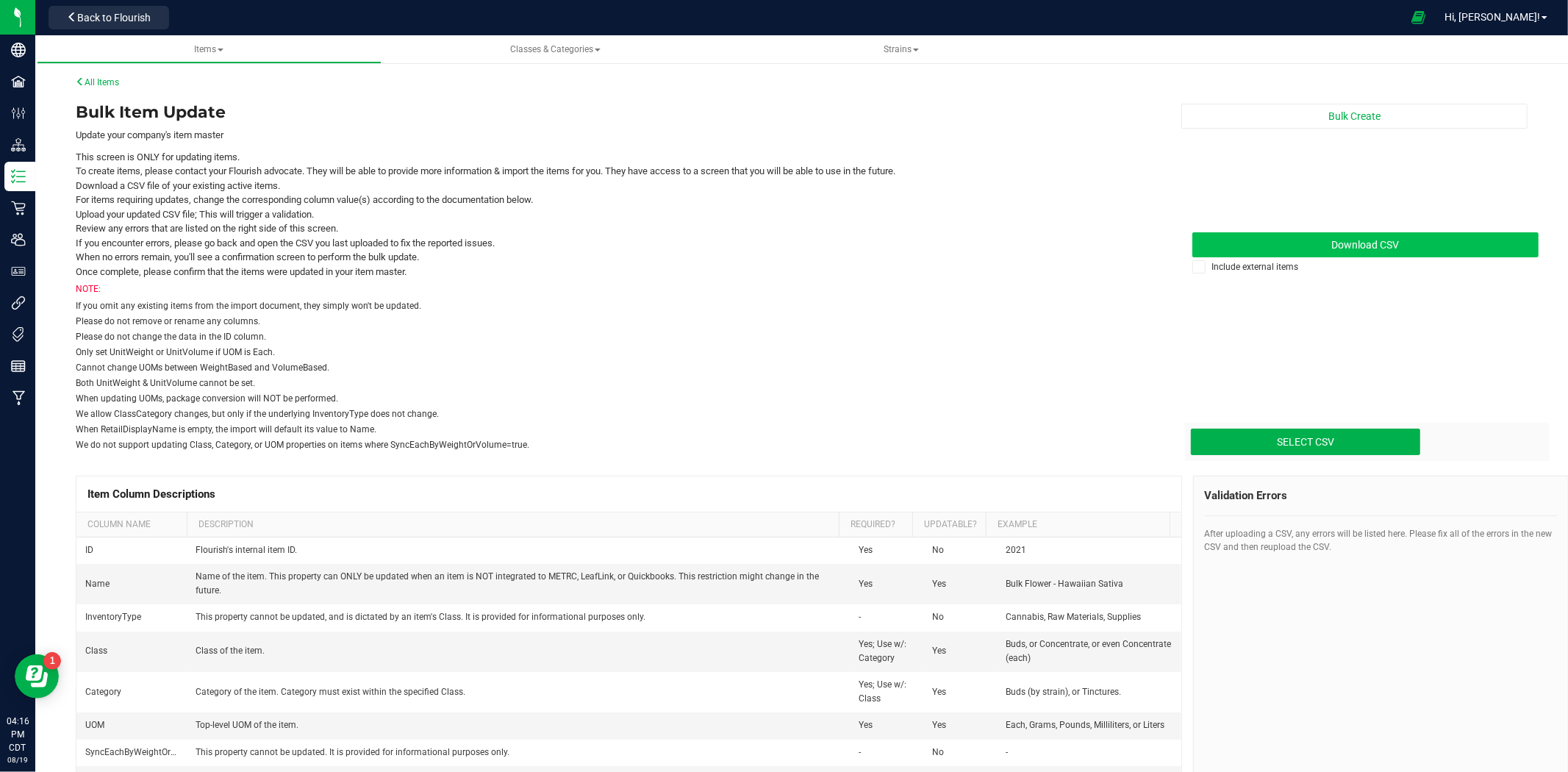
click at [1373, 245] on span "Download CSV" at bounding box center [1365, 245] width 68 height 12
click at [123, 17] on span "Back to Flourish" at bounding box center [114, 18] width 73 height 12
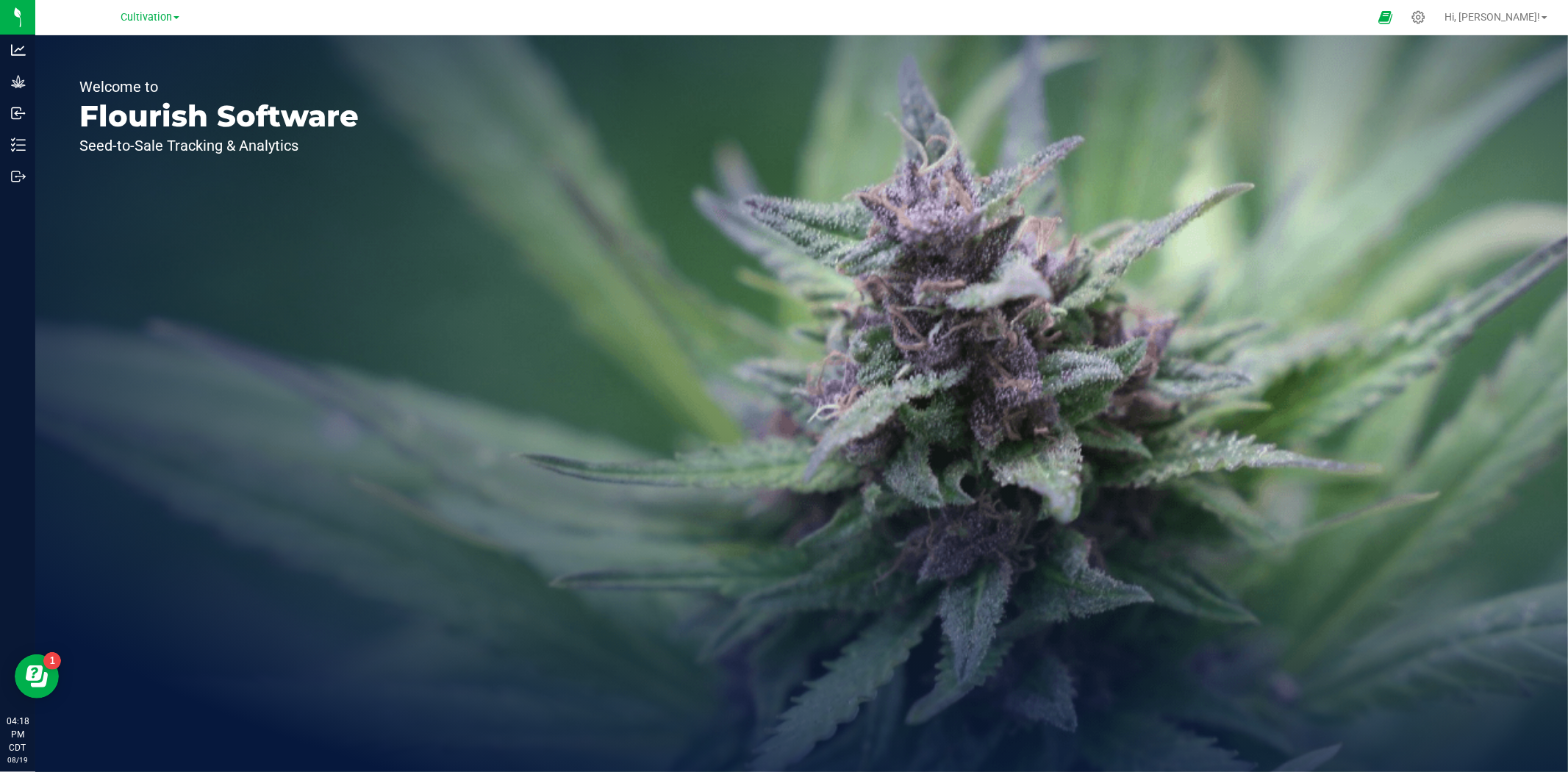
click at [172, 17] on link "Cultivation" at bounding box center [150, 17] width 59 height 14
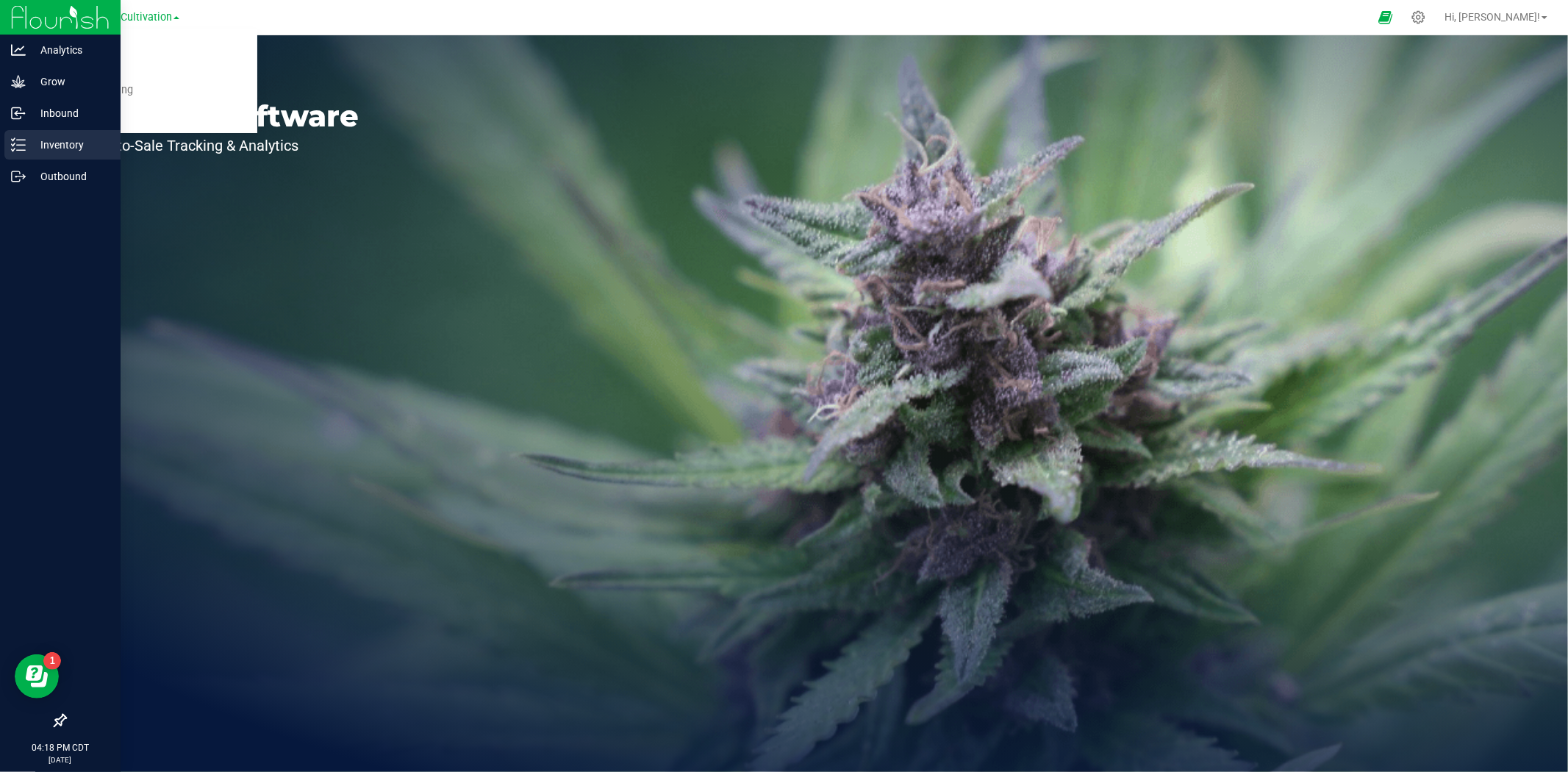
click at [34, 153] on p "Inventory" at bounding box center [70, 144] width 88 height 17
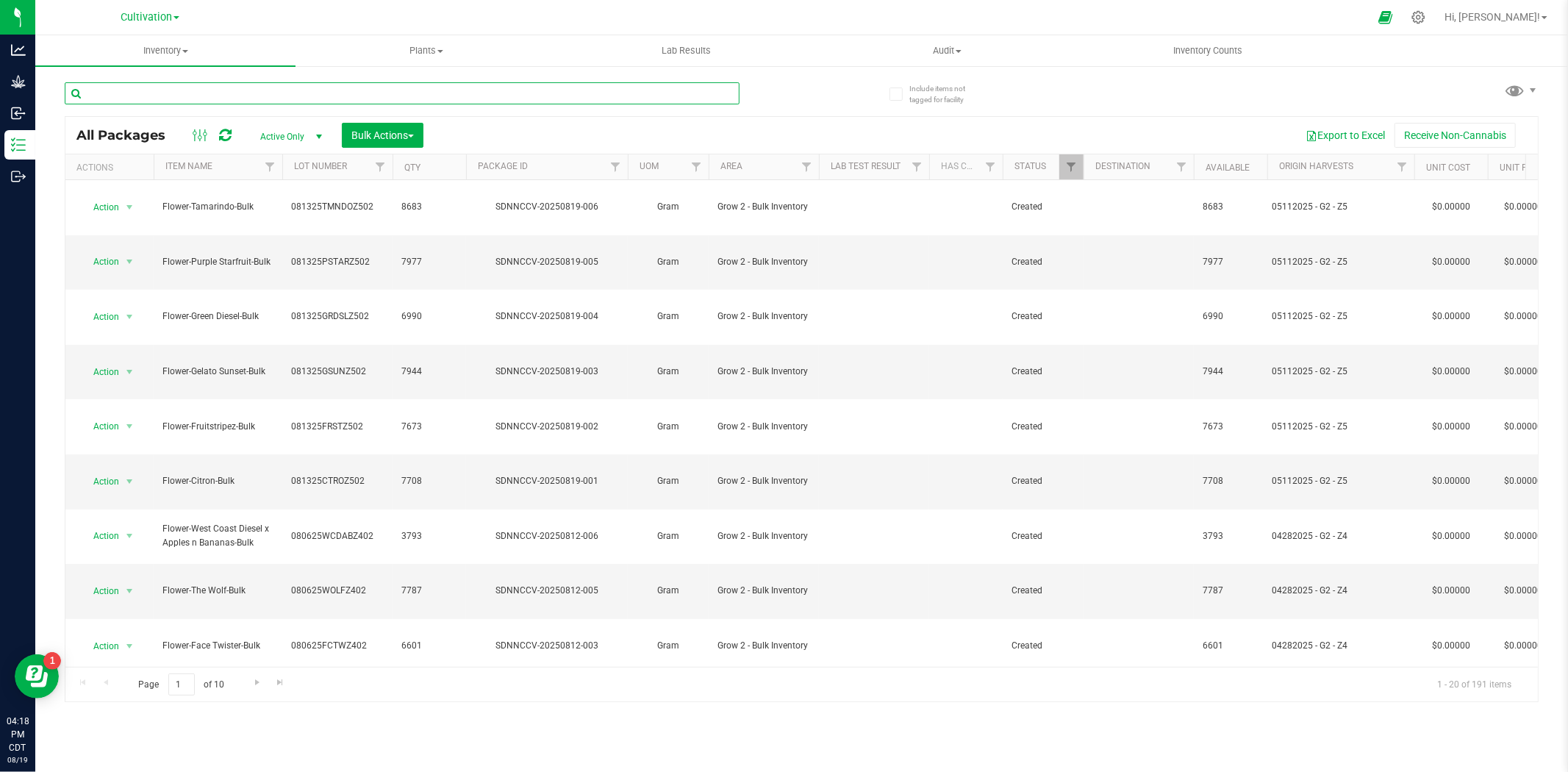
click at [326, 98] on input "text" at bounding box center [401, 93] width 675 height 22
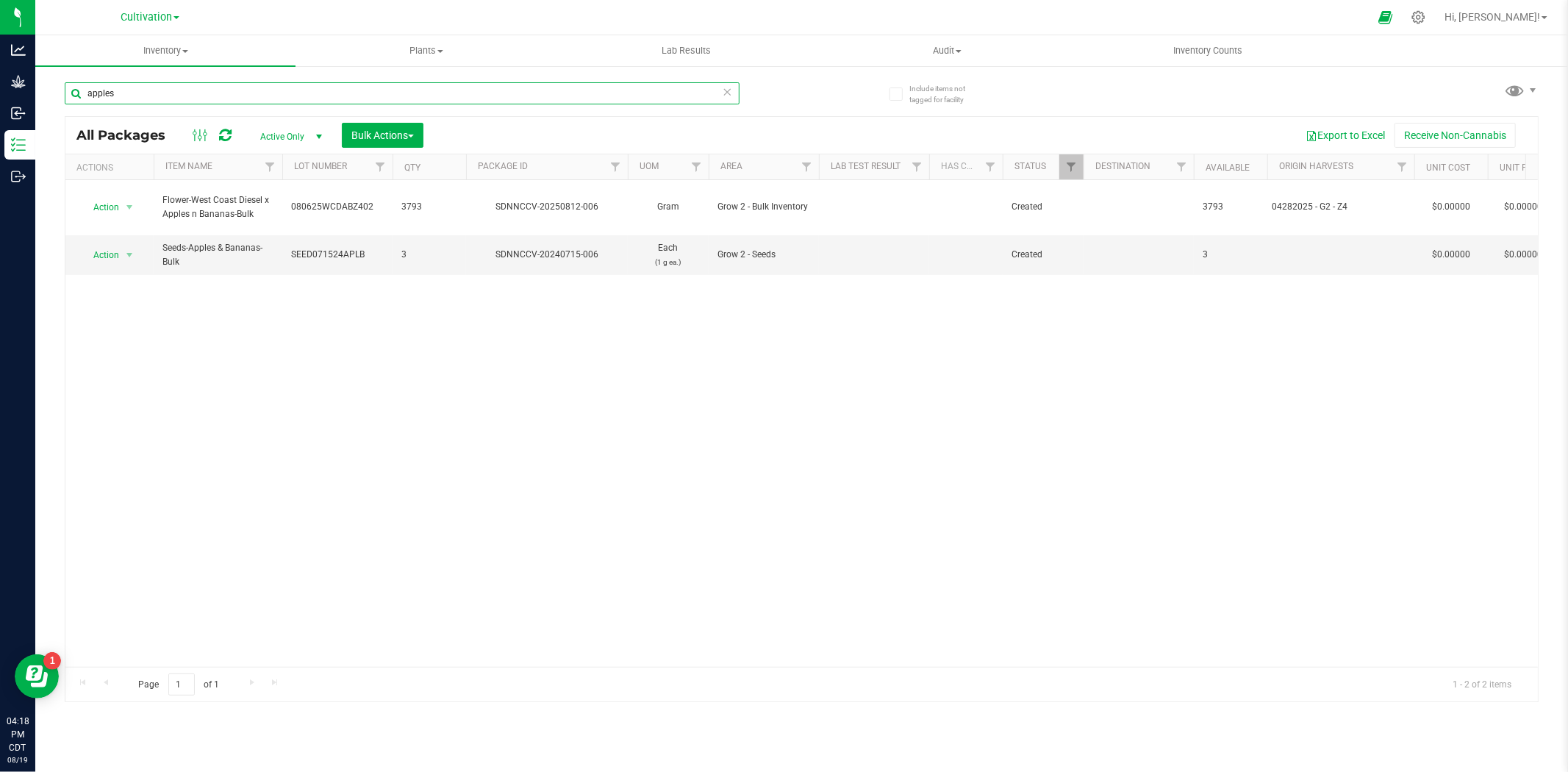
drag, startPoint x: 326, startPoint y: 97, endPoint x: 84, endPoint y: 91, distance: 242.1
click at [84, 91] on input "apples" at bounding box center [401, 93] width 675 height 22
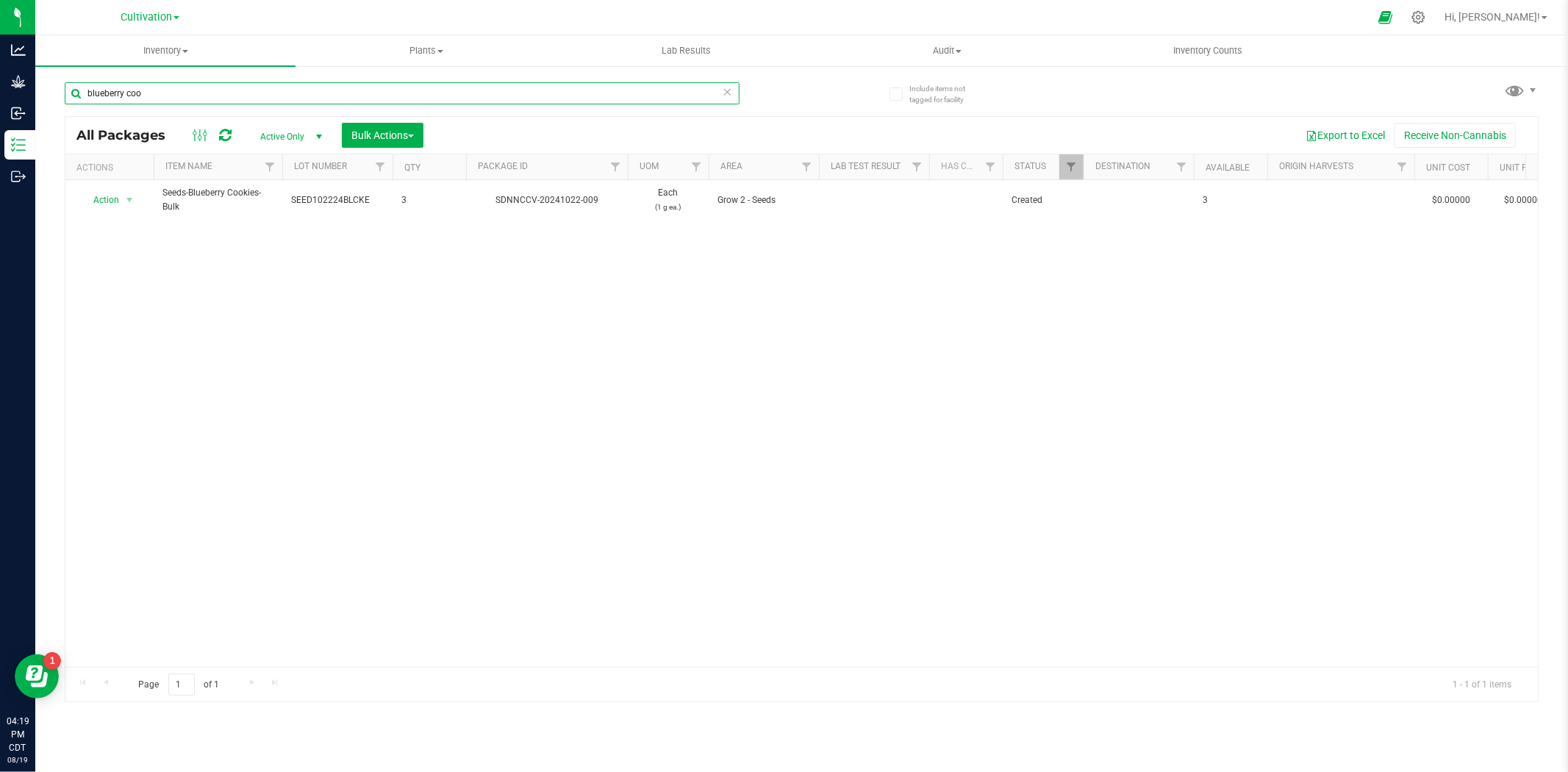
drag, startPoint x: 156, startPoint y: 97, endPoint x: 61, endPoint y: 97, distance: 95.0
click at [61, 97] on div "Include items not tagged for facility blueberry coo All Packages Active Only Ac…" at bounding box center [802, 288] width 1533 height 448
drag, startPoint x: 172, startPoint y: 97, endPoint x: 40, endPoint y: 97, distance: 132.0
click at [40, 97] on div "Include items not tagged for facility bubble og All Packages Active Only Active…" at bounding box center [802, 288] width 1533 height 448
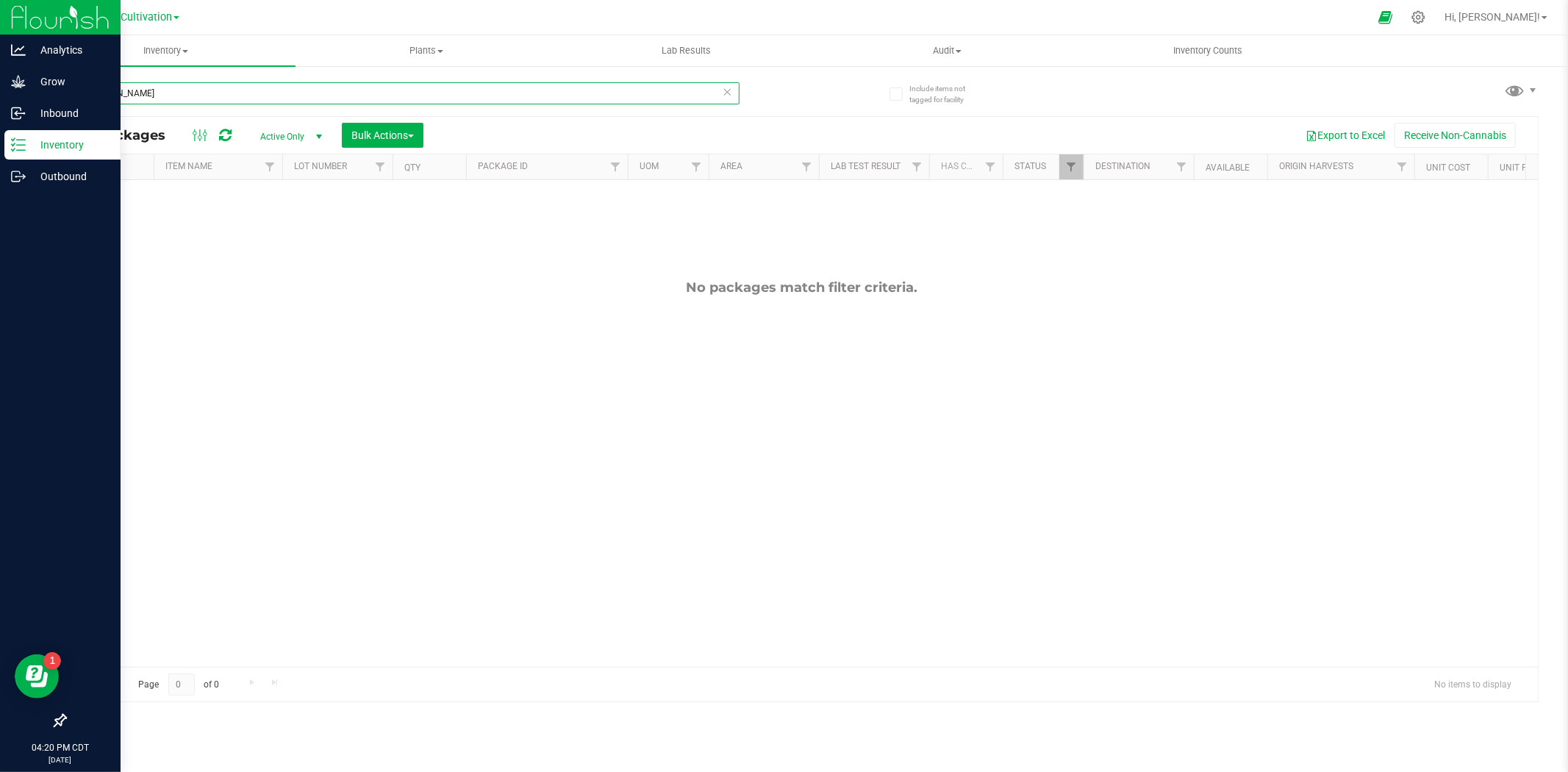
type input "gary"
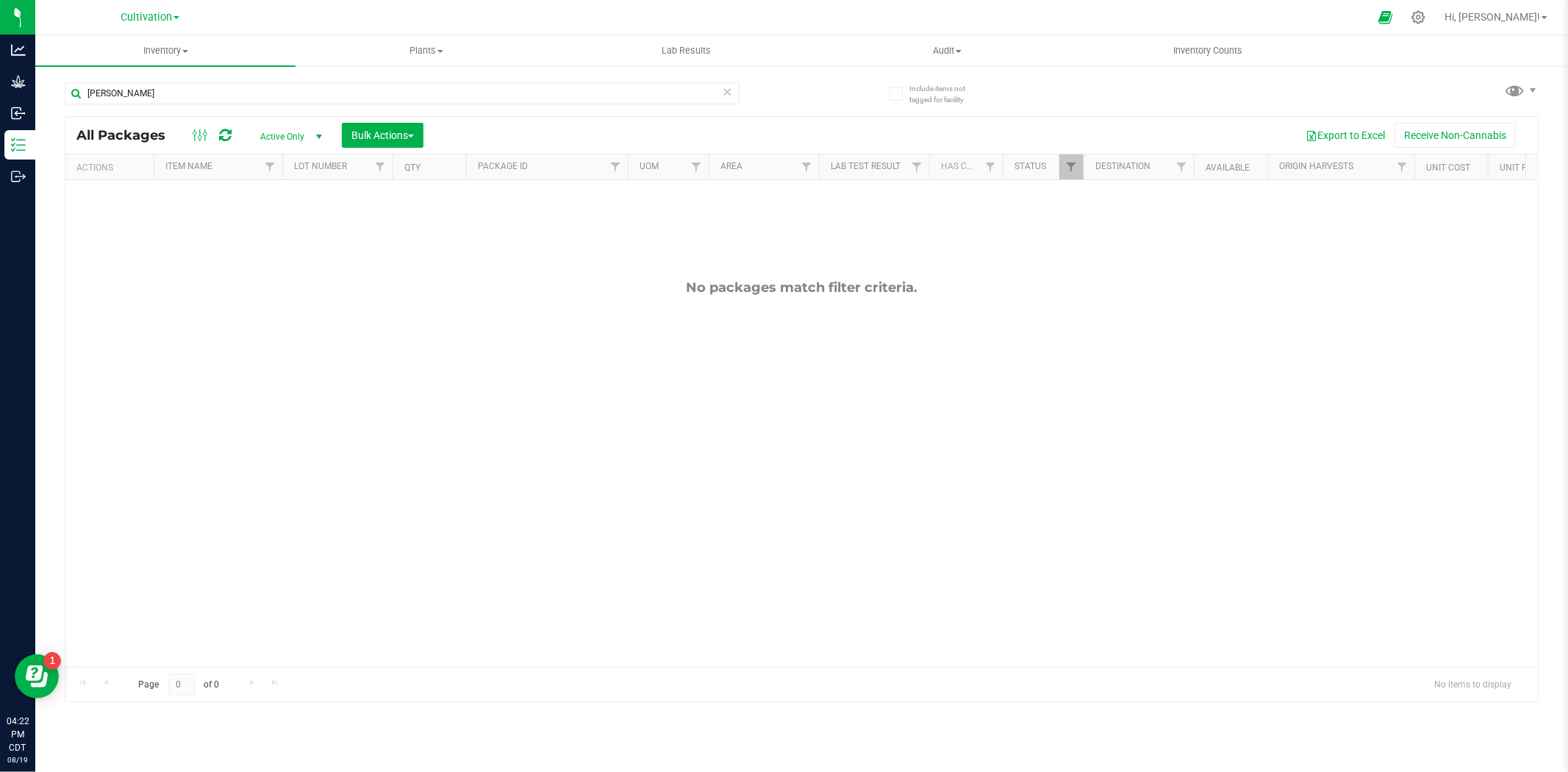
click at [235, 225] on div "No packages match filter criteria." at bounding box center [801, 473] width 1472 height 586
